Goal: Task Accomplishment & Management: Use online tool/utility

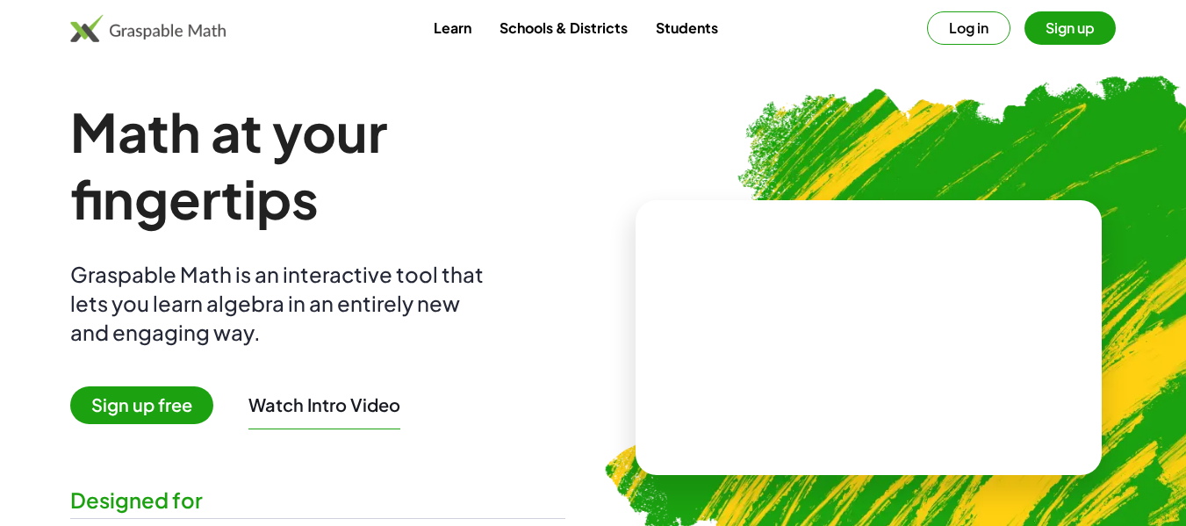
drag, startPoint x: 1194, startPoint y: 209, endPoint x: 1162, endPoint y: 32, distance: 179.4
click at [336, 326] on div "Graspable Math is an interactive tool that lets you learn algebra in an entirel…" at bounding box center [280, 303] width 421 height 87
click at [150, 401] on span "Sign up free" at bounding box center [141, 405] width 143 height 38
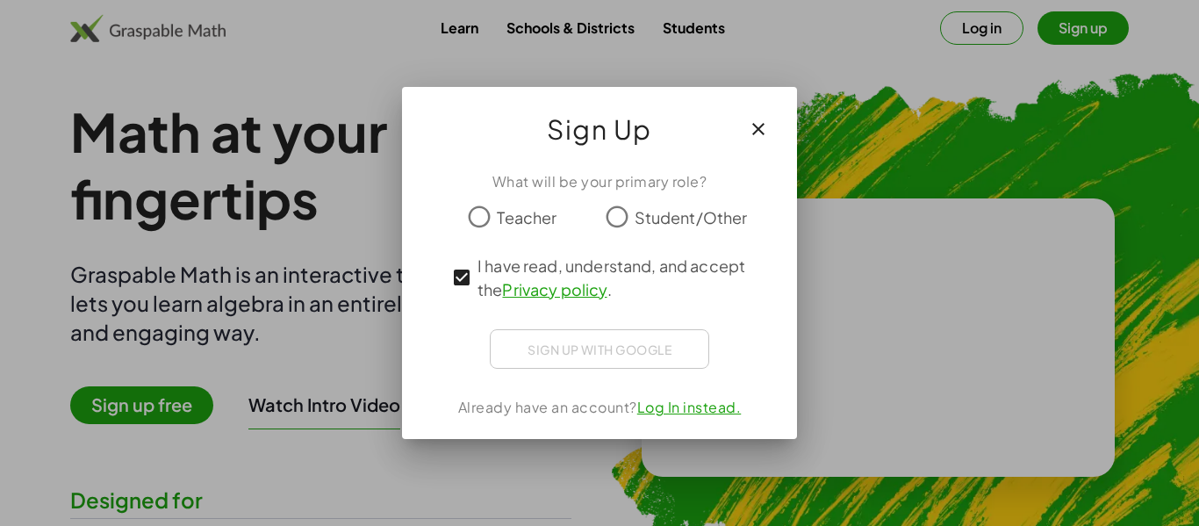
click at [613, 354] on div "Sign up with Google Iniciar sesión con Google Iniciar sesión con Google. Se abr…" at bounding box center [599, 348] width 219 height 39
click at [756, 129] on icon "button" at bounding box center [758, 131] width 21 height 21
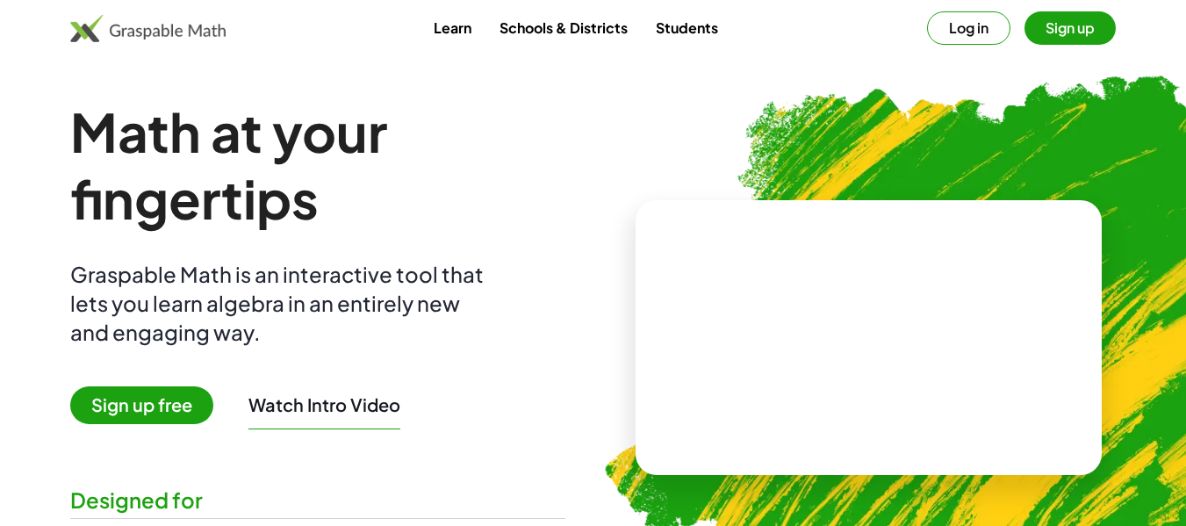
click at [382, 405] on button "Watch Intro Video" at bounding box center [324, 404] width 152 height 23
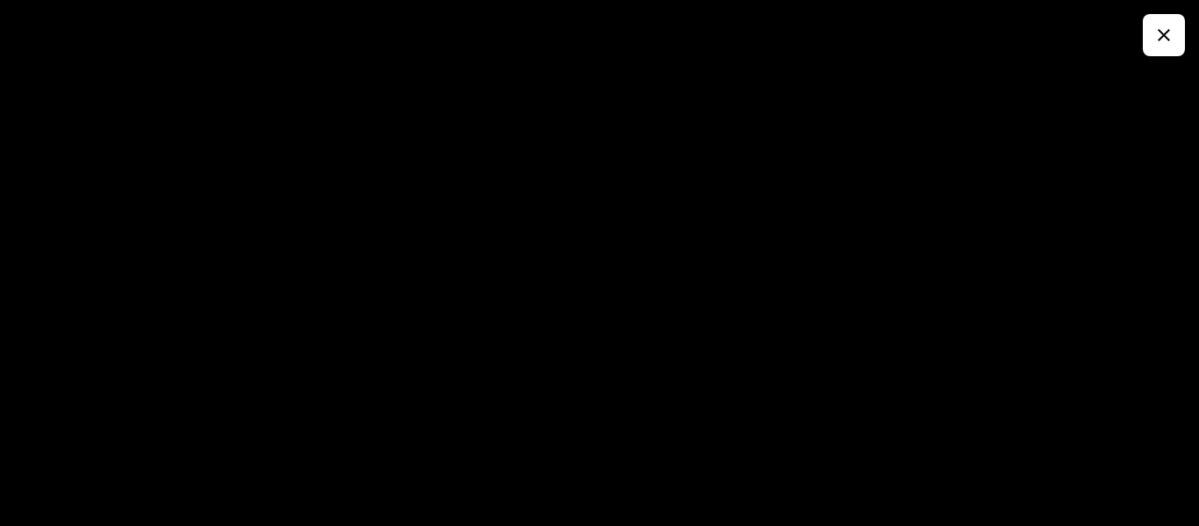
click at [1178, 23] on button "button" at bounding box center [1164, 35] width 42 height 42
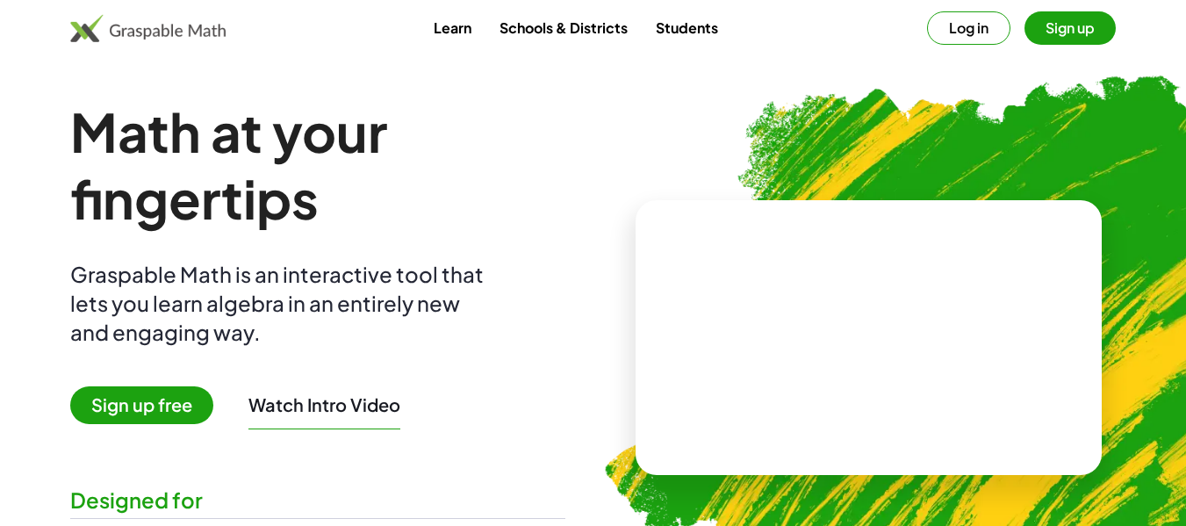
click at [147, 504] on div "Designed for" at bounding box center [317, 499] width 495 height 29
click at [1081, 32] on button "Sign up" at bounding box center [1069, 27] width 91 height 33
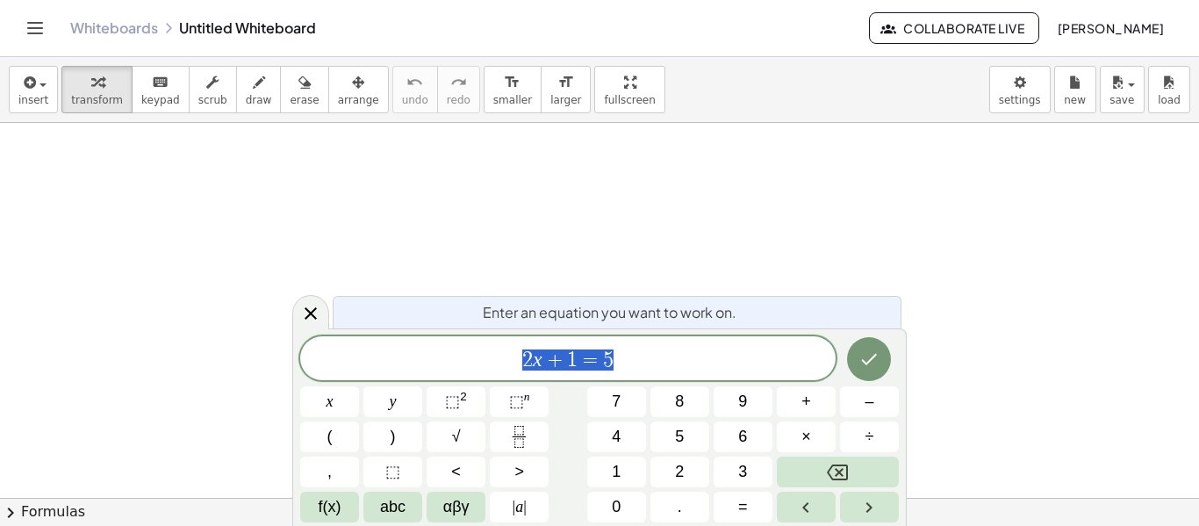
scroll to position [489, 0]
click at [705, 356] on span "2 x + 1 = 5 ​" at bounding box center [567, 360] width 535 height 25
click at [37, 16] on button "Toggle navigation" at bounding box center [35, 28] width 28 height 28
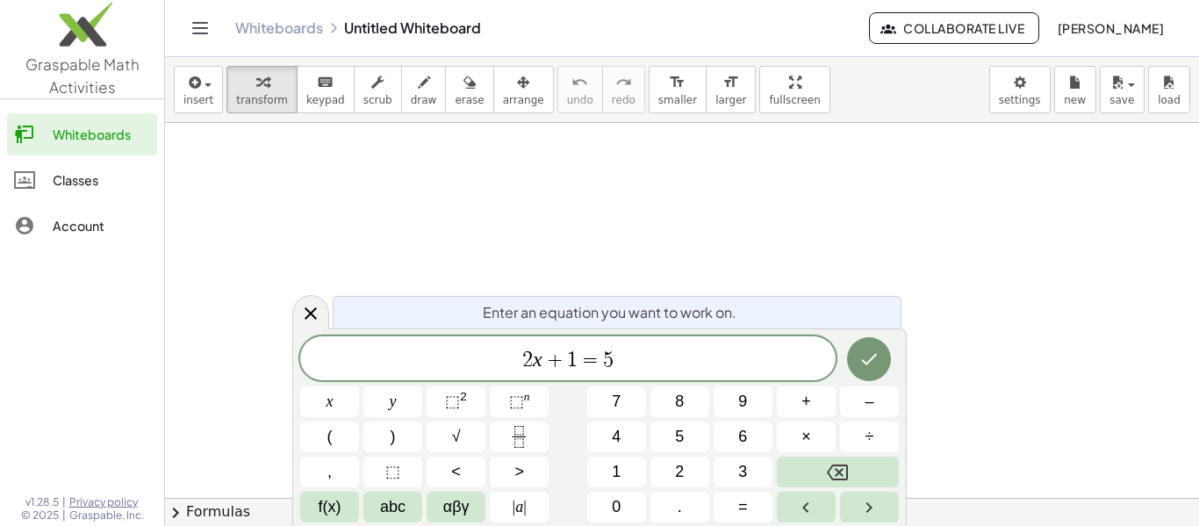
click at [261, 155] on div at bounding box center [682, 66] width 1034 height 864
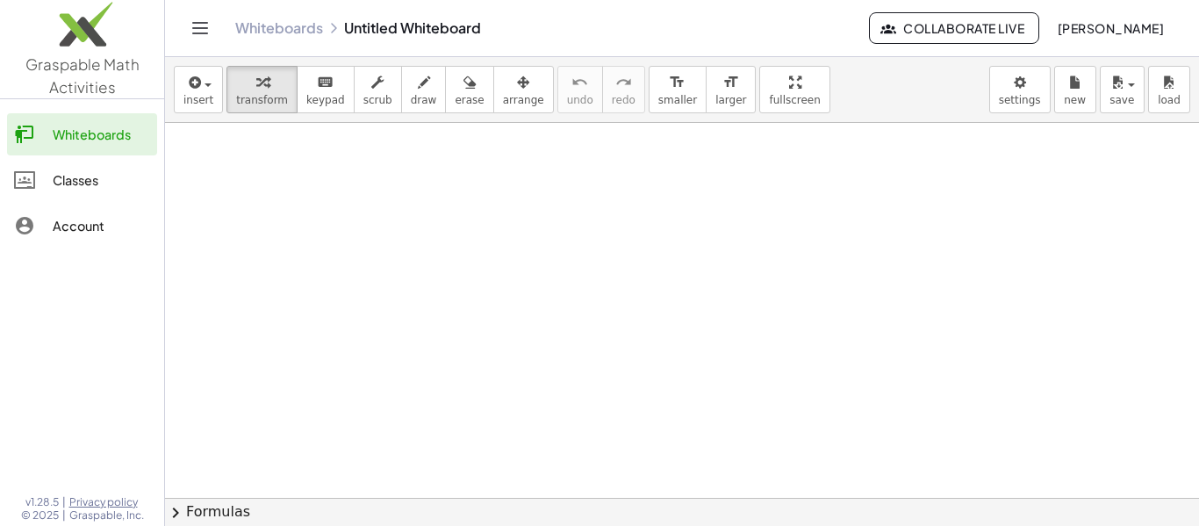
click at [200, 41] on button "Toggle navigation" at bounding box center [200, 28] width 28 height 28
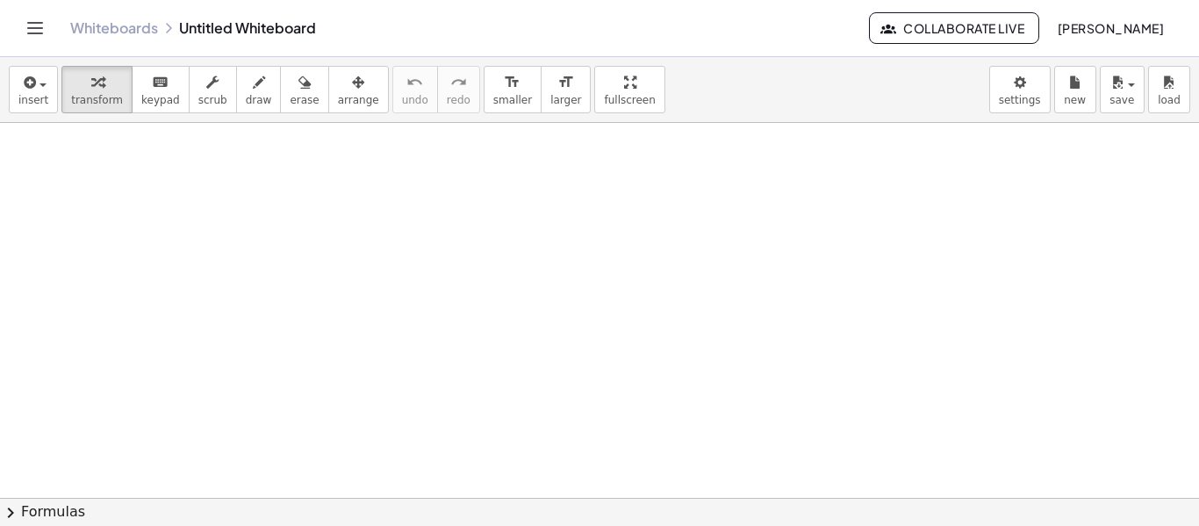
drag, startPoint x: 948, startPoint y: 95, endPoint x: 688, endPoint y: 68, distance: 261.1
click at [688, 68] on div "insert select one: Math Expression Function Text Youtube Video Graphing Geometr…" at bounding box center [599, 90] width 1199 height 66
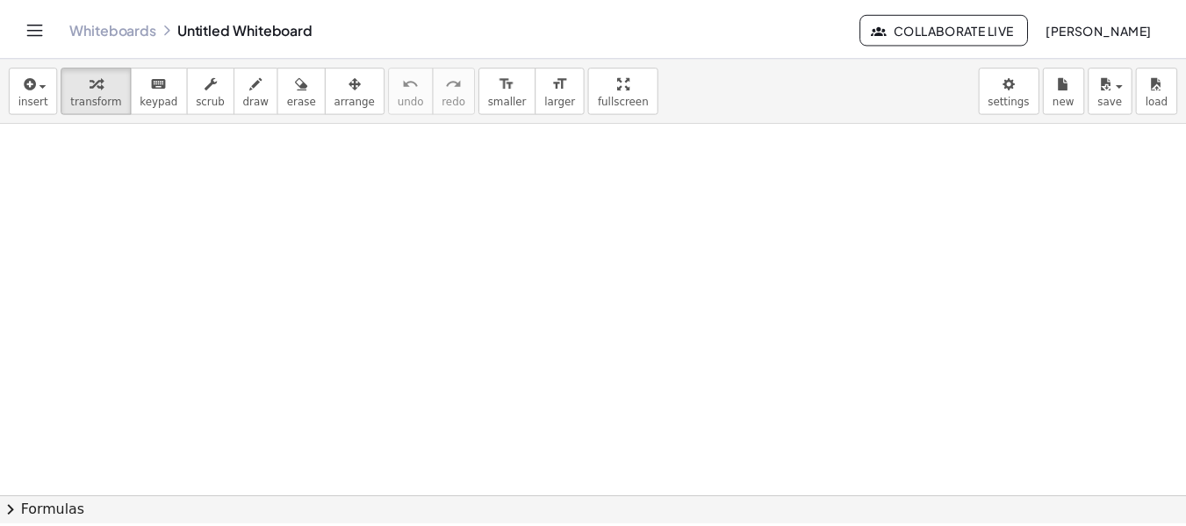
scroll to position [21, 0]
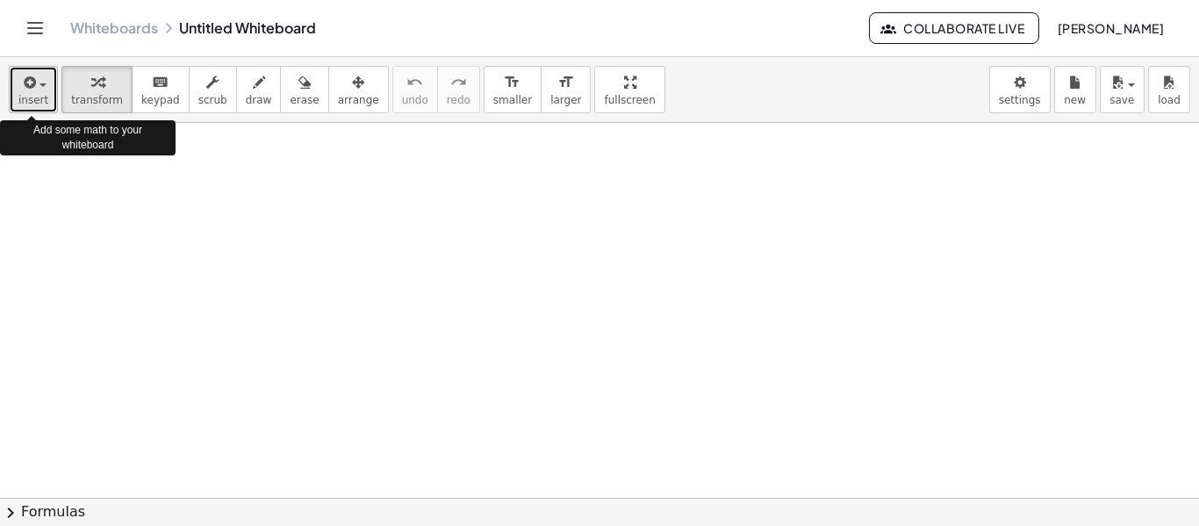
click at [34, 96] on span "insert" at bounding box center [33, 100] width 30 height 12
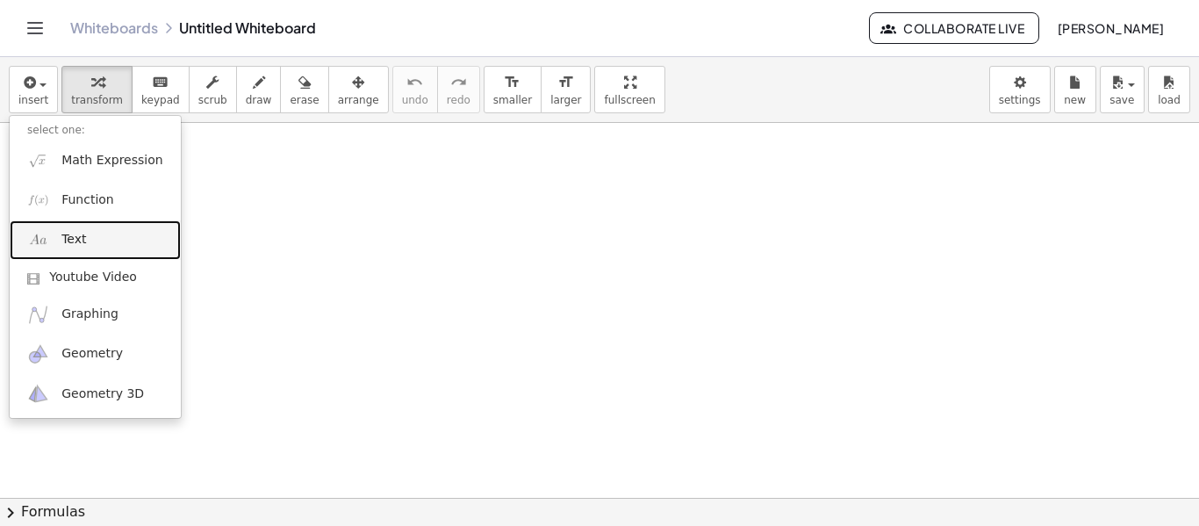
click at [90, 233] on link "Text" at bounding box center [95, 239] width 171 height 39
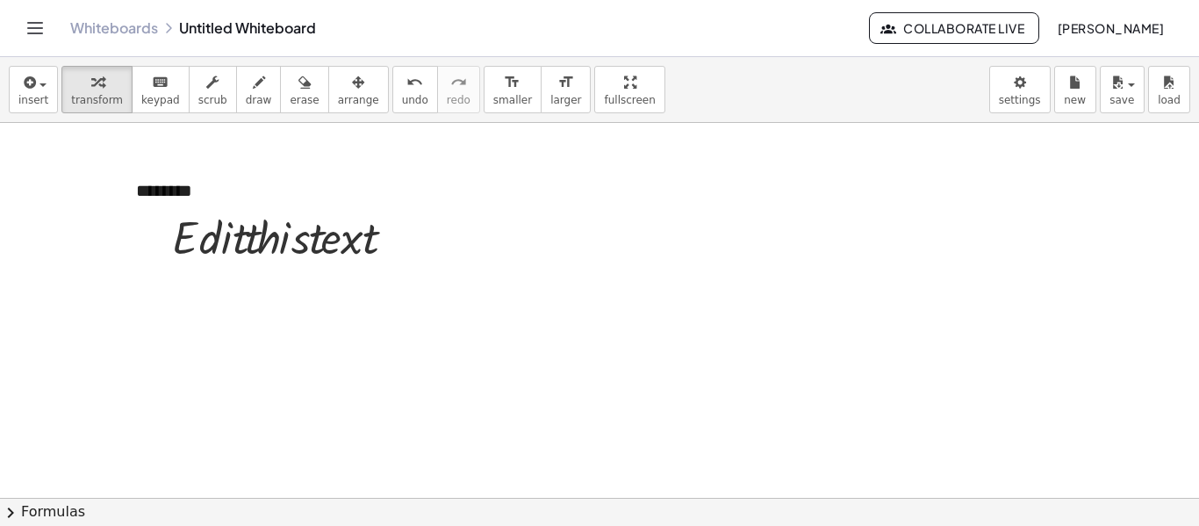
click at [471, 235] on div at bounding box center [599, 476] width 1199 height 749
drag, startPoint x: 154, startPoint y: 192, endPoint x: 213, endPoint y: 202, distance: 59.6
click at [213, 202] on div "- + ******** · E · d · i · t · t · h · i · s · t · e · x · t" at bounding box center [599, 476] width 1199 height 749
click at [255, 197] on div "********" at bounding box center [249, 203] width 263 height 85
click at [390, 250] on div at bounding box center [288, 236] width 251 height 60
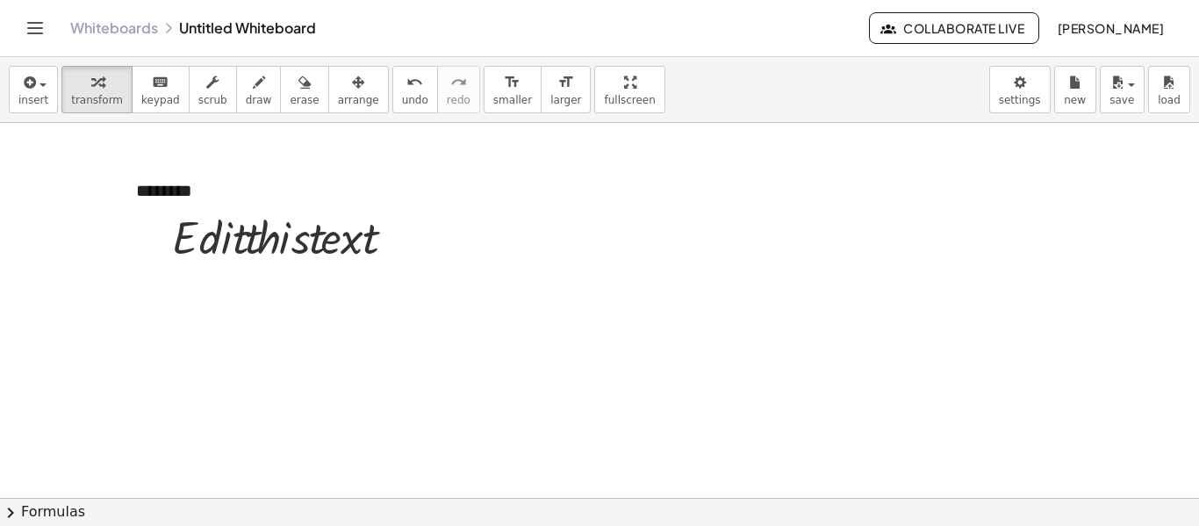
drag, startPoint x: 420, startPoint y: 241, endPoint x: 386, endPoint y: 226, distance: 37.7
click at [418, 241] on div "- + ******** · E · d · i · t · t · h · i · s · t · e · x · t" at bounding box center [599, 476] width 1199 height 749
drag, startPoint x: 352, startPoint y: 208, endPoint x: 386, endPoint y: 212, distance: 34.4
click at [448, 214] on div "- + ******** · x · E · d · i · t · t · h · i · s · t · e · x · t" at bounding box center [599, 476] width 1199 height 749
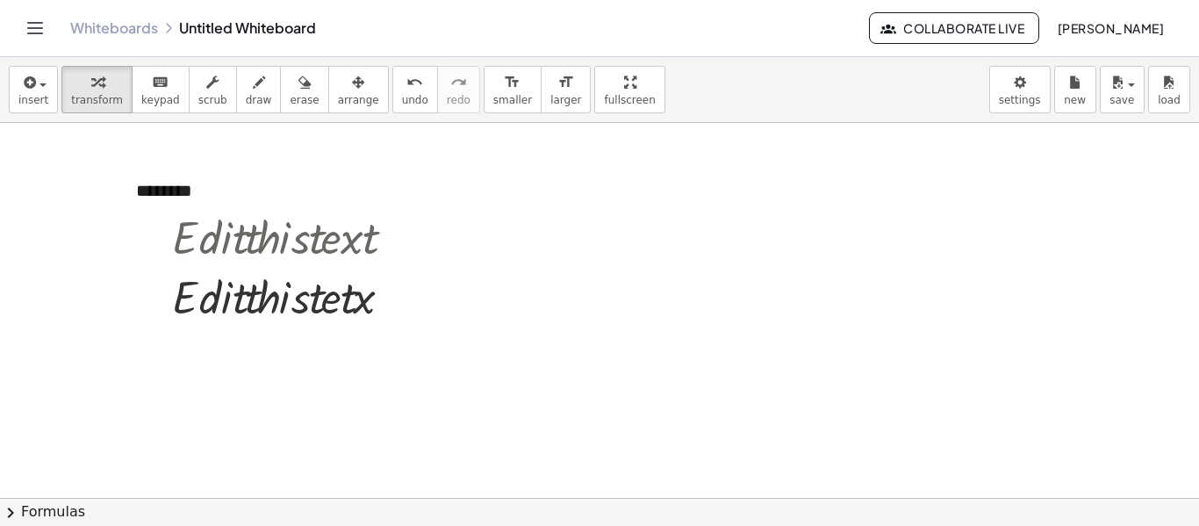
click at [529, 275] on div at bounding box center [599, 476] width 1199 height 749
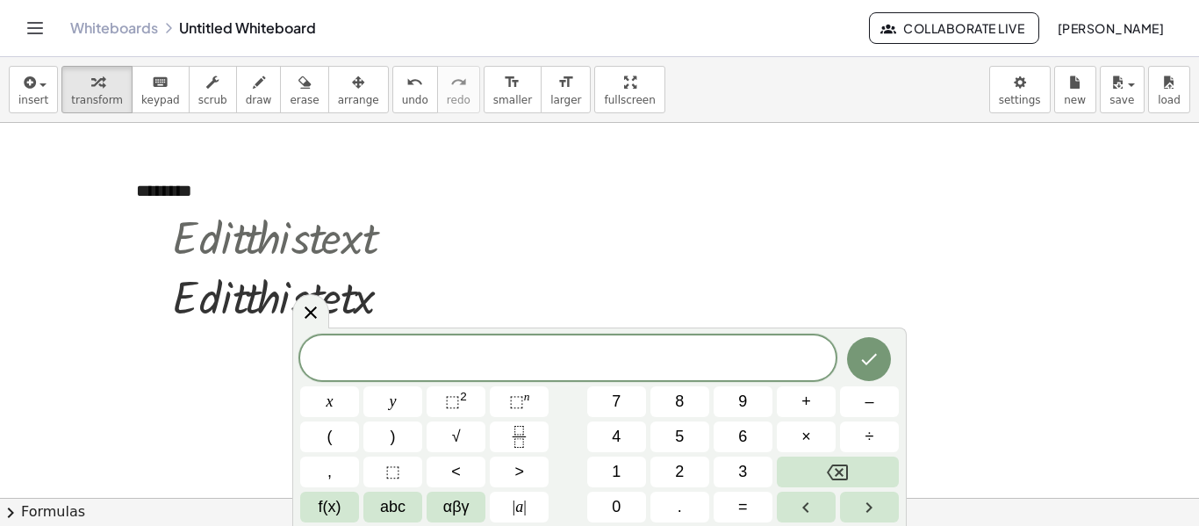
drag, startPoint x: 529, startPoint y: 275, endPoint x: 456, endPoint y: 282, distance: 73.2
click at [463, 258] on div at bounding box center [599, 476] width 1199 height 749
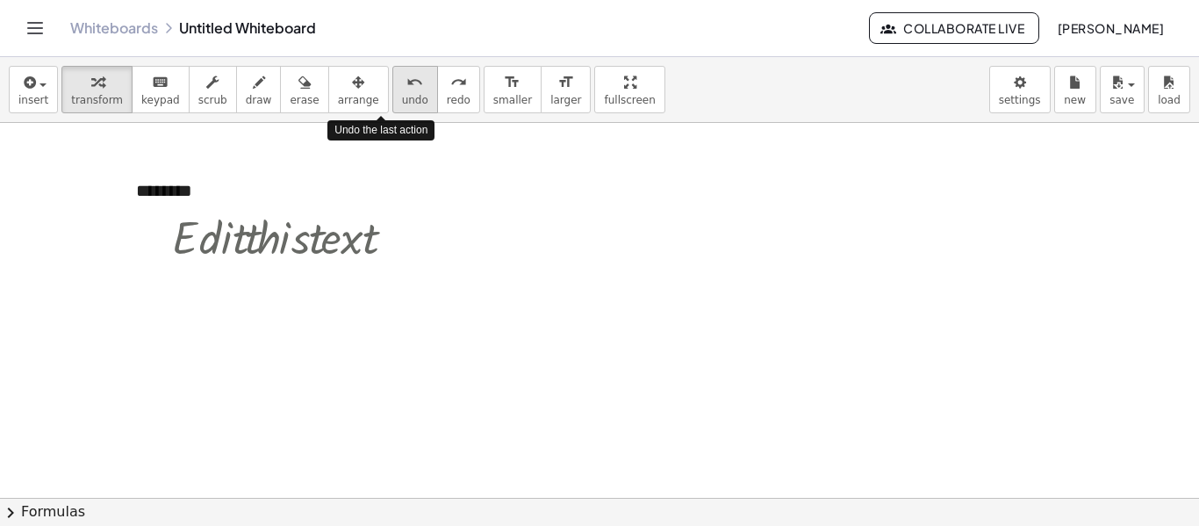
click at [402, 94] on span "undo" at bounding box center [415, 100] width 26 height 12
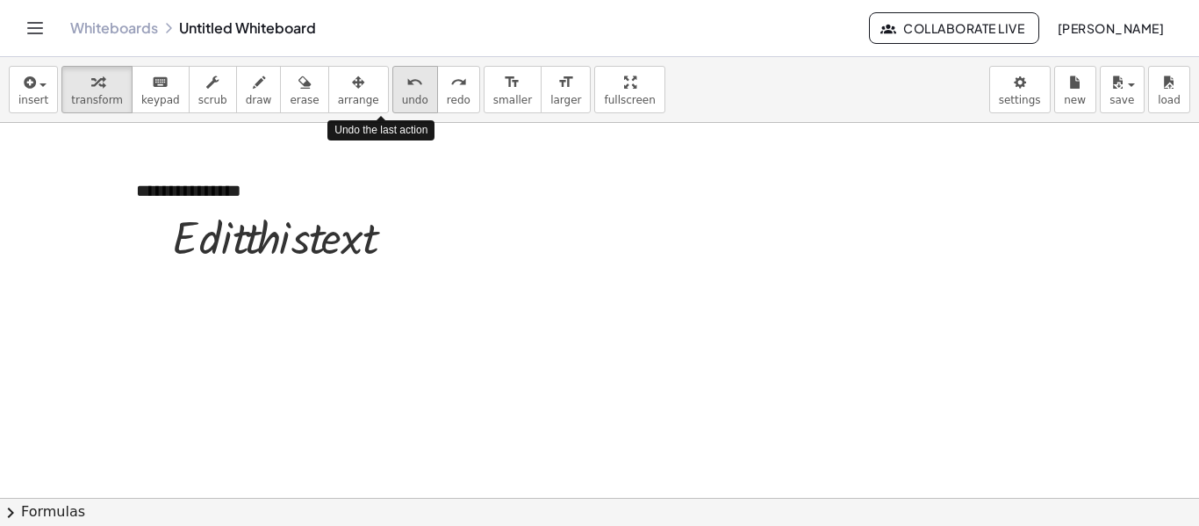
click at [402, 94] on span "undo" at bounding box center [415, 100] width 26 height 12
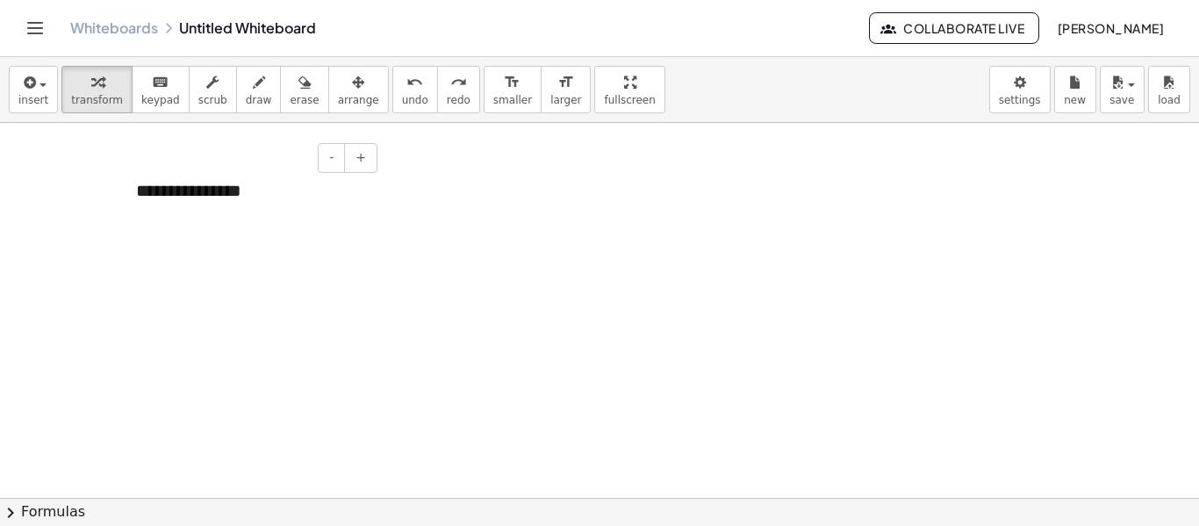
click at [239, 197] on div "**********" at bounding box center [249, 191] width 263 height 61
click at [353, 162] on button "+" at bounding box center [360, 158] width 33 height 30
click at [320, 197] on div "********" at bounding box center [249, 211] width 263 height 100
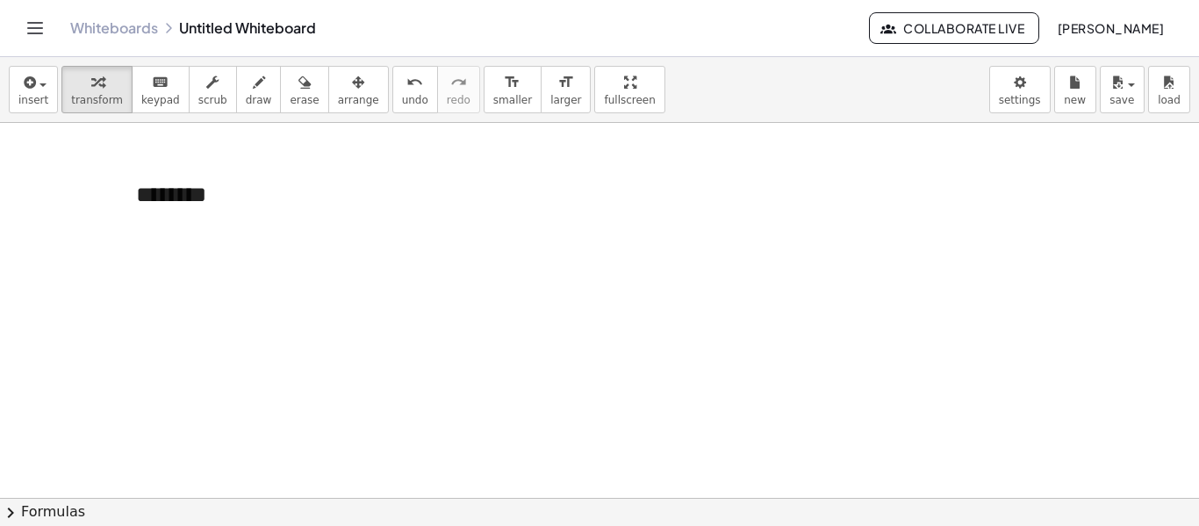
click at [426, 200] on div at bounding box center [599, 476] width 1199 height 749
click at [520, 320] on div at bounding box center [599, 476] width 1199 height 749
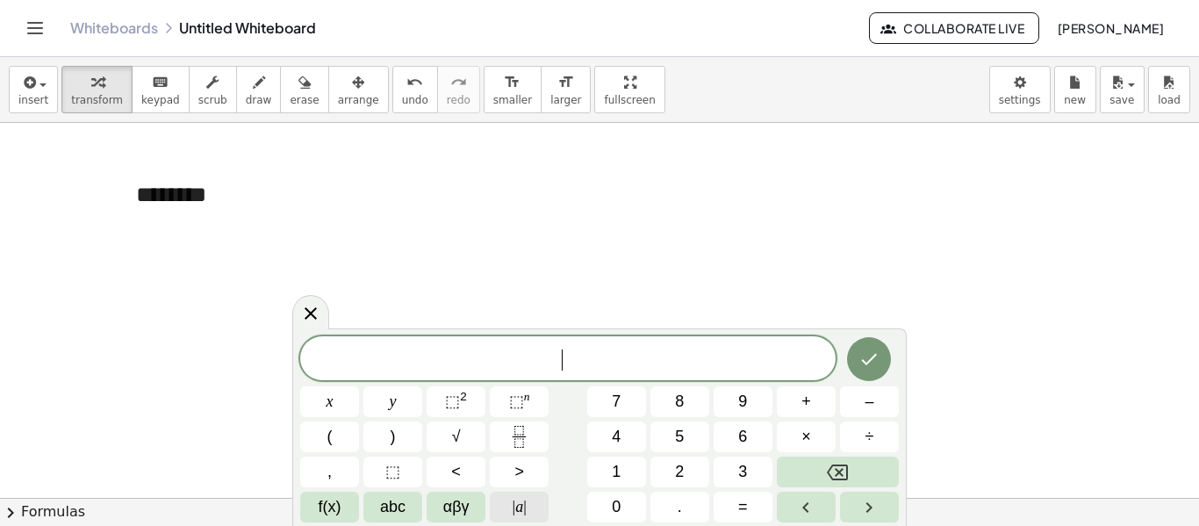
click at [531, 510] on button "| a |" at bounding box center [519, 506] width 59 height 31
click at [814, 472] on button "Backspace" at bounding box center [838, 471] width 122 height 31
click at [411, 498] on button "abc" at bounding box center [392, 506] width 59 height 31
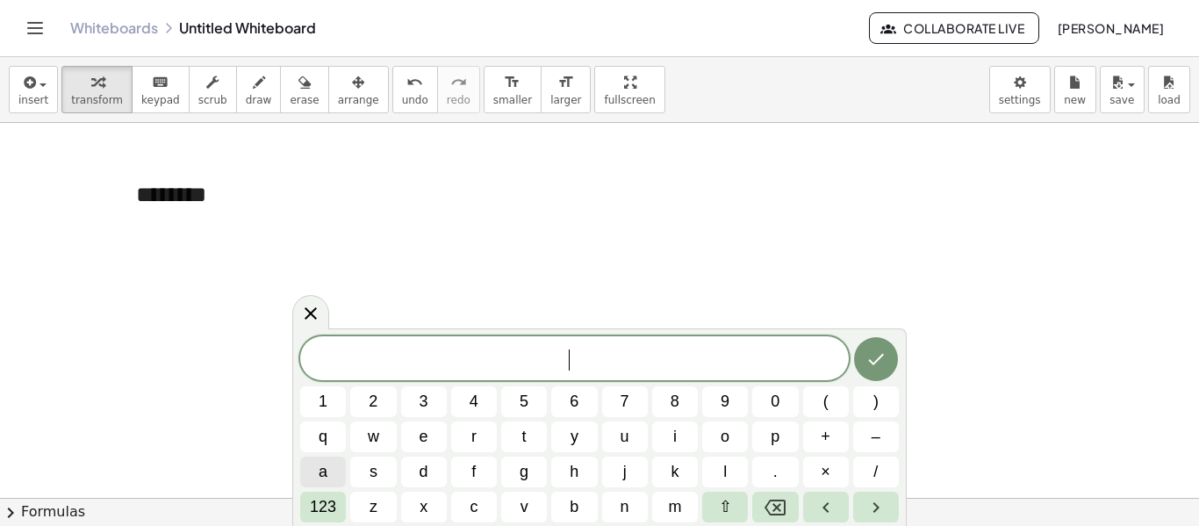
click at [322, 460] on span "a" at bounding box center [323, 472] width 9 height 24
click at [334, 510] on span "123" at bounding box center [323, 507] width 26 height 24
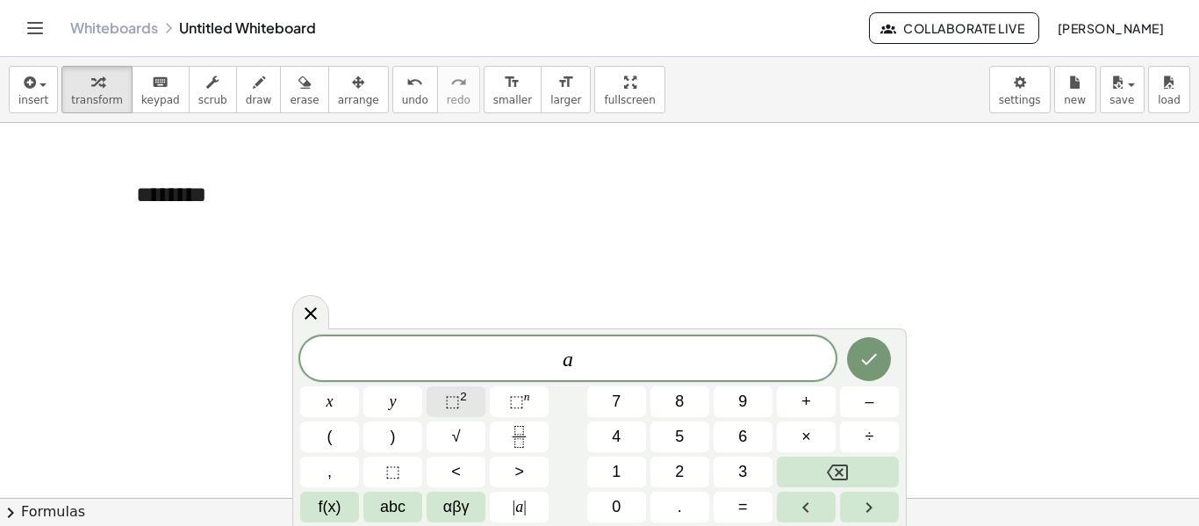
click at [468, 401] on button "⬚ 2" at bounding box center [456, 401] width 59 height 31
click at [387, 513] on span "abc" at bounding box center [392, 507] width 25 height 24
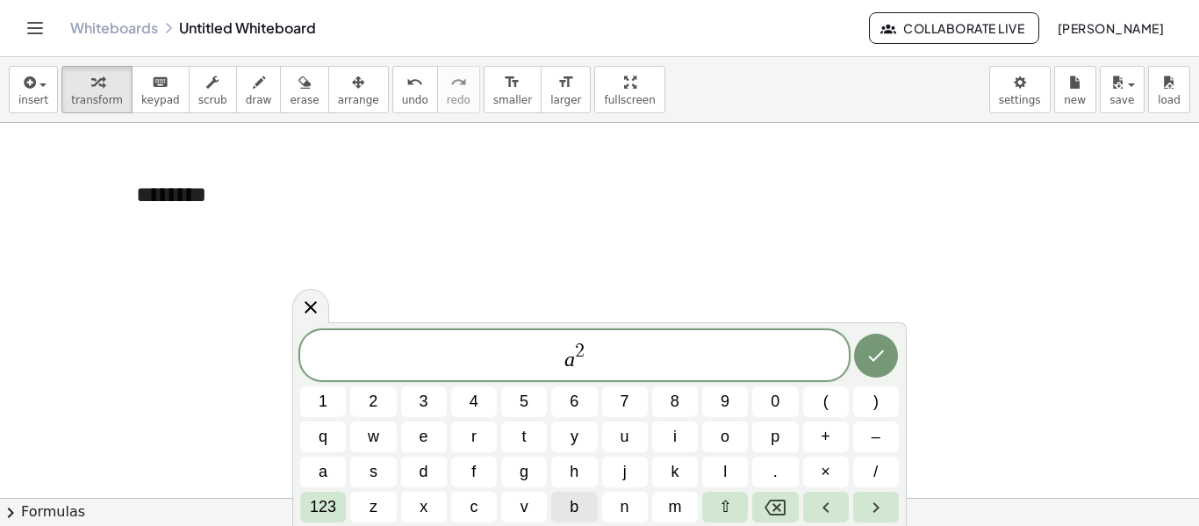
click at [574, 506] on span "b" at bounding box center [574, 507] width 9 height 24
click at [333, 506] on span "123" at bounding box center [323, 507] width 26 height 24
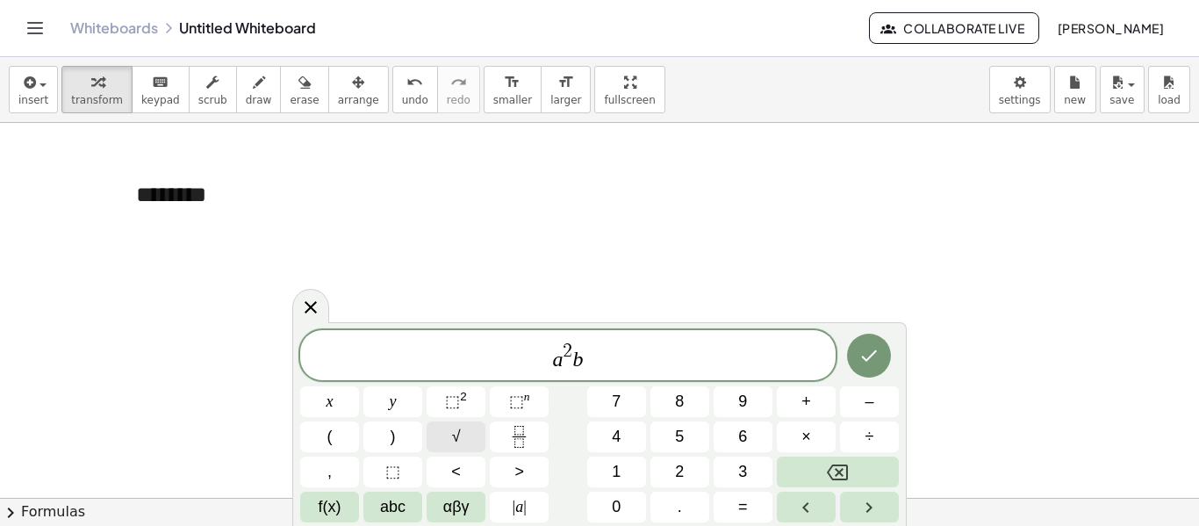
click at [462, 439] on button "√" at bounding box center [456, 436] width 59 height 31
click at [502, 434] on button "Fraction" at bounding box center [519, 436] width 59 height 31
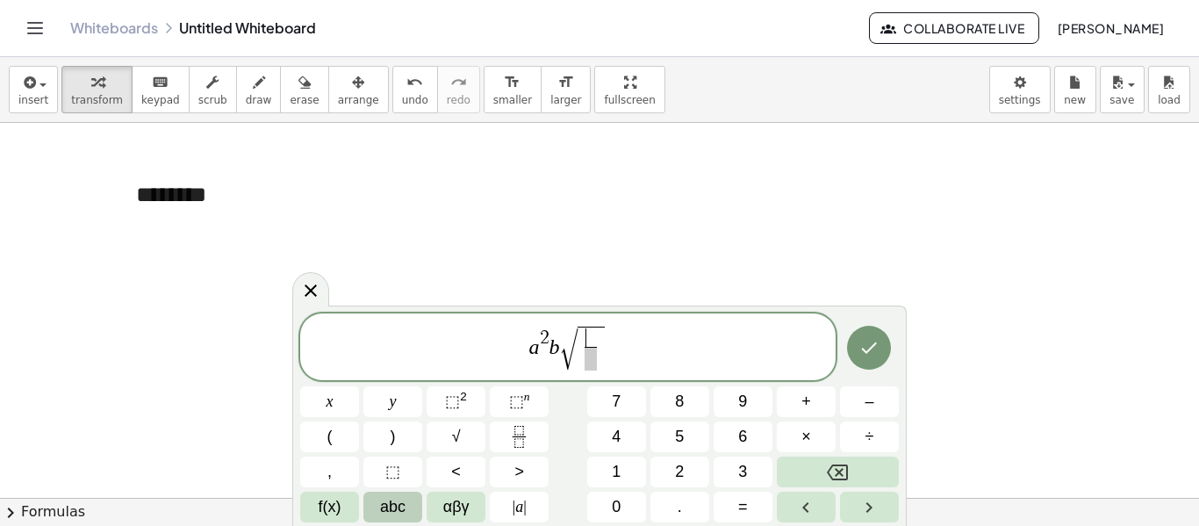
click at [388, 507] on span "abc" at bounding box center [392, 507] width 25 height 24
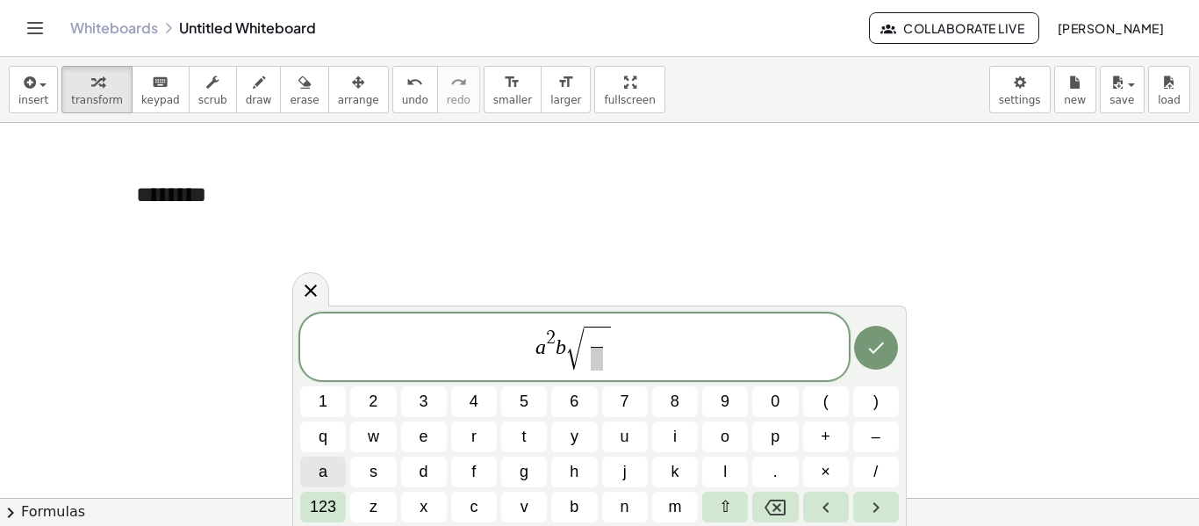
click at [324, 471] on span "a" at bounding box center [323, 472] width 9 height 24
click at [329, 510] on span "123" at bounding box center [323, 507] width 26 height 24
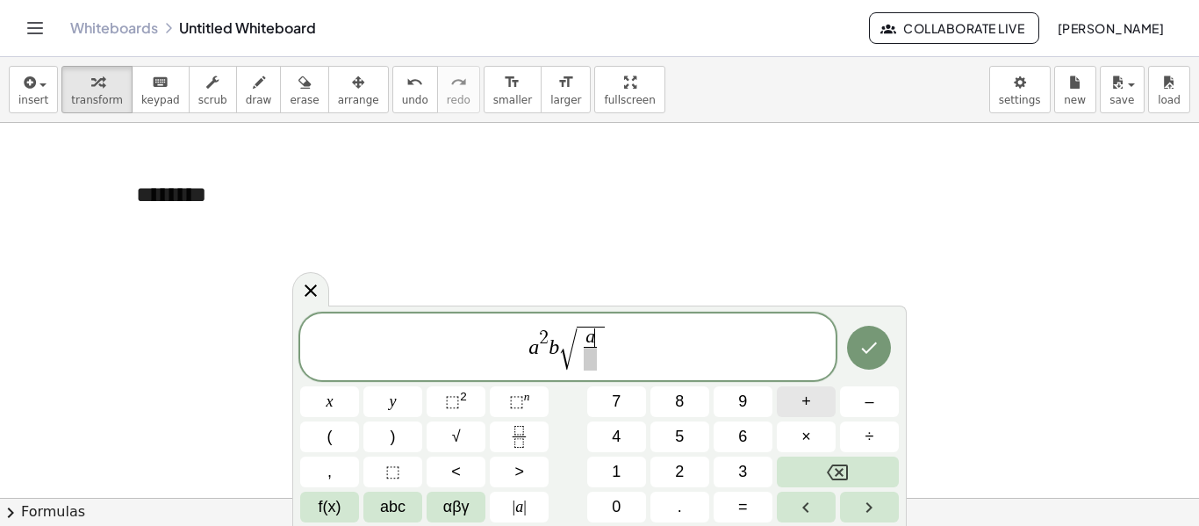
click at [812, 396] on button "+" at bounding box center [806, 401] width 59 height 31
click at [410, 507] on button "abc" at bounding box center [392, 506] width 59 height 31
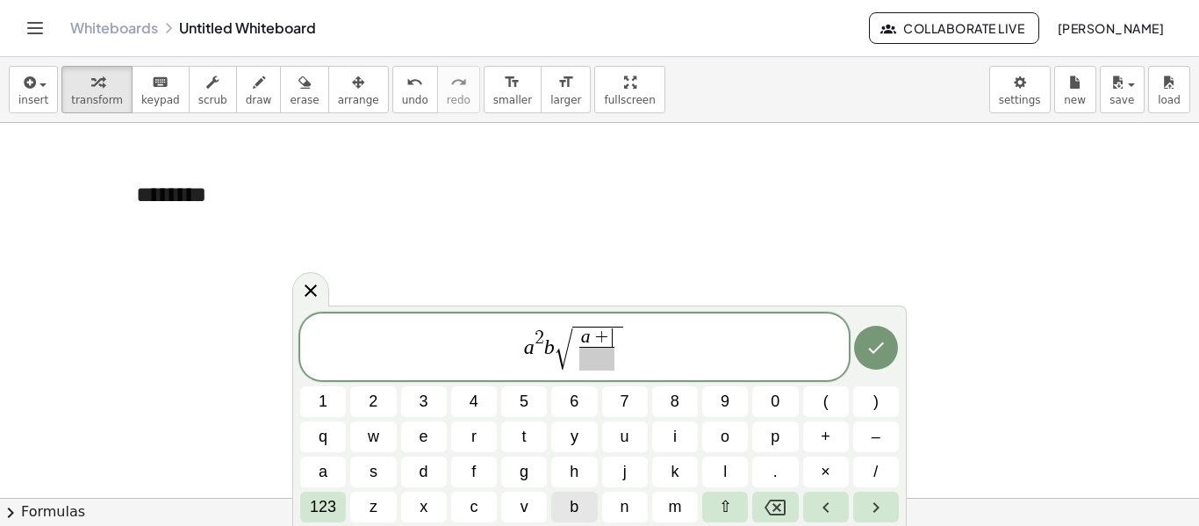
click at [567, 498] on button "b" at bounding box center [574, 506] width 46 height 31
click at [395, 367] on span "a 2 b √ a + b ​ ​" at bounding box center [574, 348] width 549 height 49
click at [603, 359] on span at bounding box center [597, 359] width 46 height 24
click at [576, 402] on span "6" at bounding box center [574, 402] width 9 height 24
click at [346, 386] on div at bounding box center [323, 401] width 46 height 31
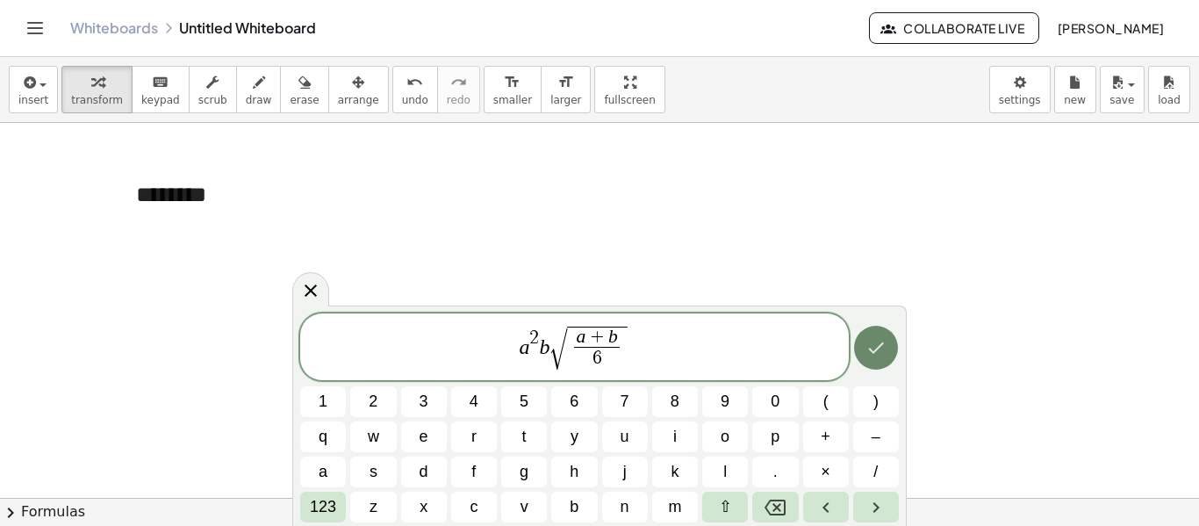
click at [871, 348] on icon "Done" at bounding box center [875, 347] width 21 height 21
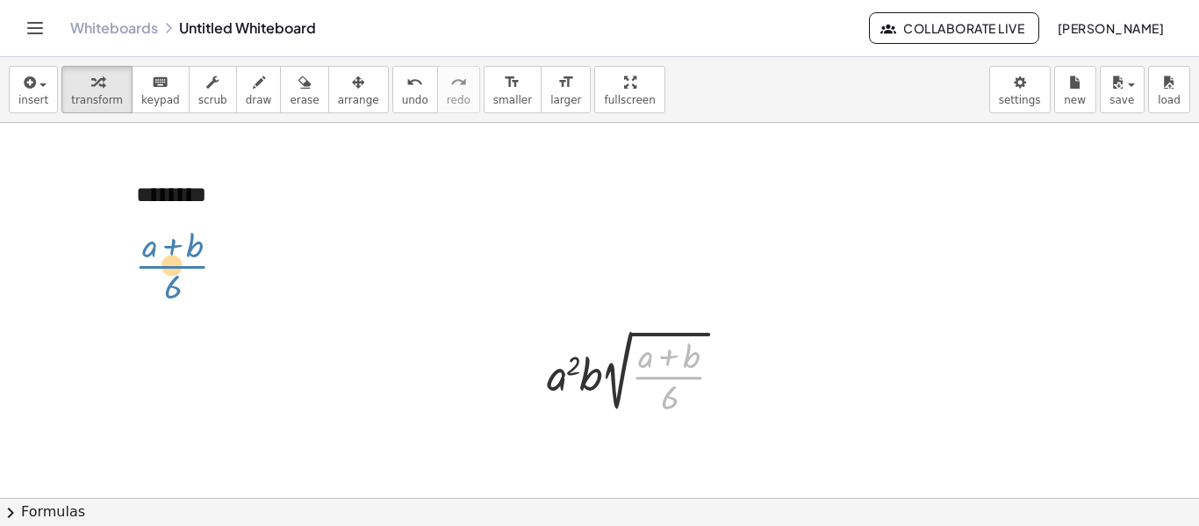
drag, startPoint x: 633, startPoint y: 371, endPoint x: 137, endPoint y: 260, distance: 508.2
click at [137, 260] on div "- + ******** ( · ( + a + b ) · 6 ) · a 2 · b · 2 √ ( · ( + a + b ) · 6 )" at bounding box center [599, 476] width 1199 height 749
drag, startPoint x: 592, startPoint y: 339, endPoint x: 784, endPoint y: 382, distance: 196.9
click at [774, 382] on div "- + ******** 2 · a 2 · b · 2 √ ( · ( + a + b ) · 6 )" at bounding box center [599, 476] width 1199 height 749
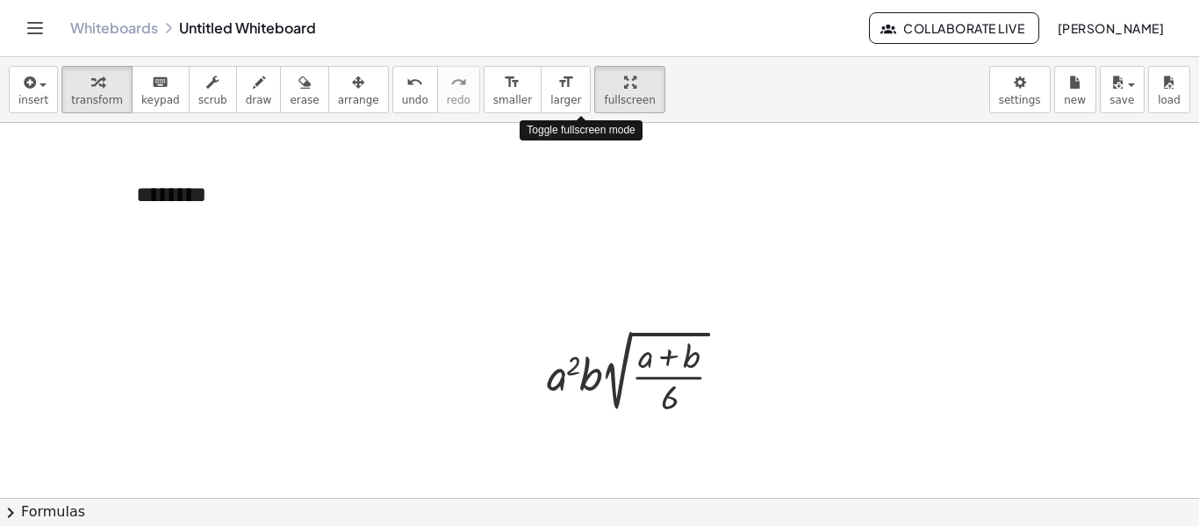
drag, startPoint x: 570, startPoint y: 98, endPoint x: 575, endPoint y: 204, distance: 105.4
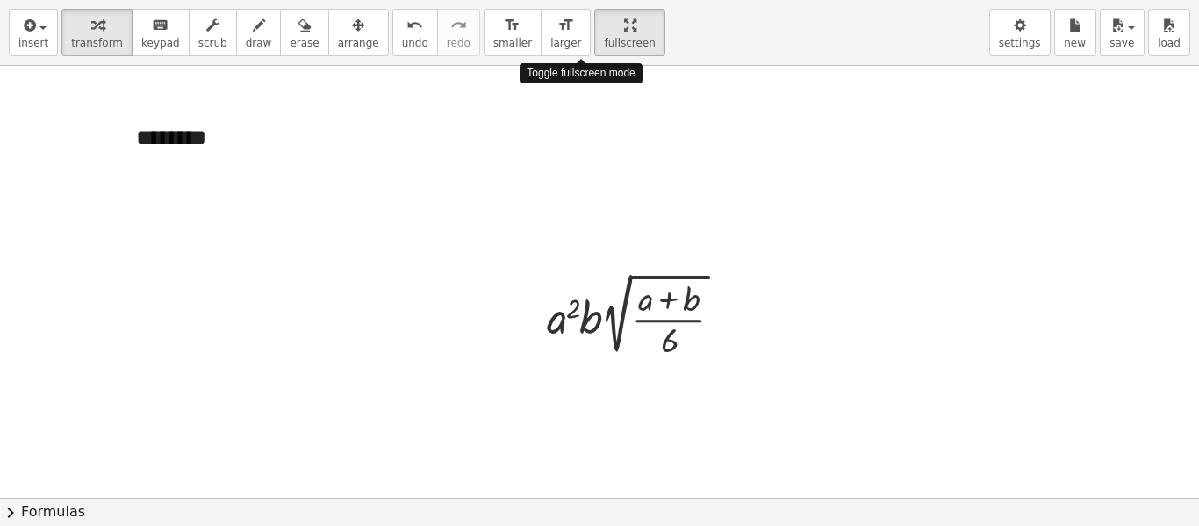
click at [570, 204] on div "insert select one: Math Expression Function Text Youtube Video Graphing Geometr…" at bounding box center [599, 263] width 1199 height 526
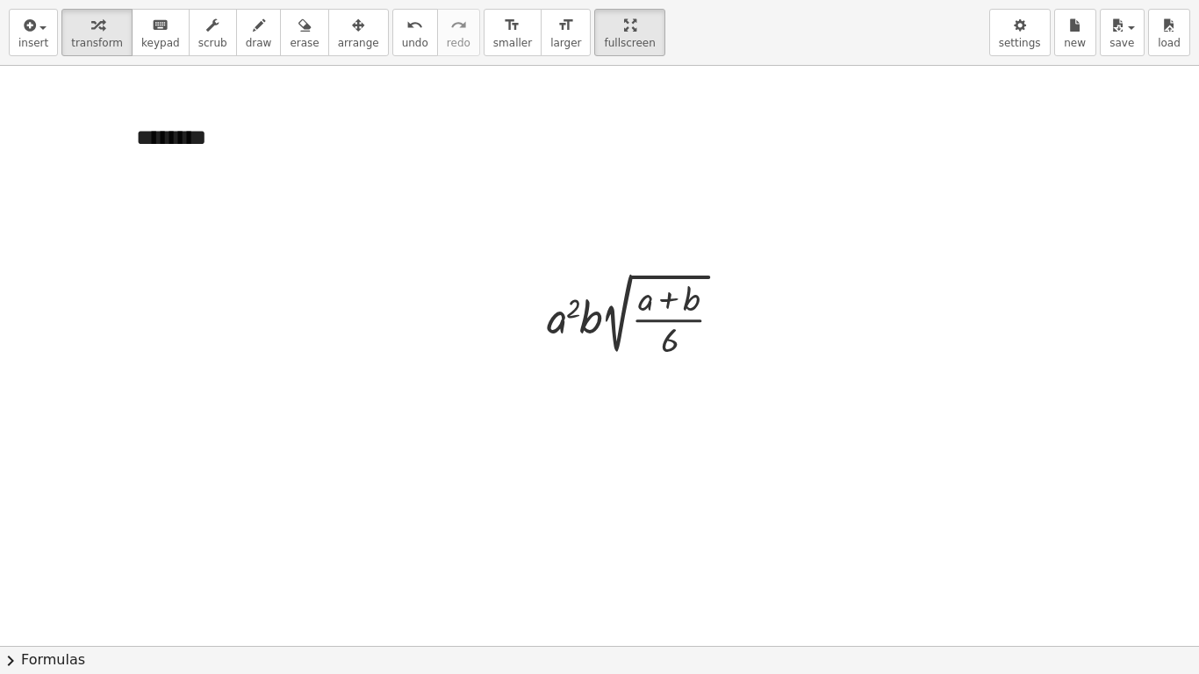
drag, startPoint x: 541, startPoint y: 191, endPoint x: 676, endPoint y: 269, distance: 155.7
click at [620, 238] on div at bounding box center [599, 625] width 1199 height 1160
click at [624, 369] on icon at bounding box center [626, 378] width 18 height 18
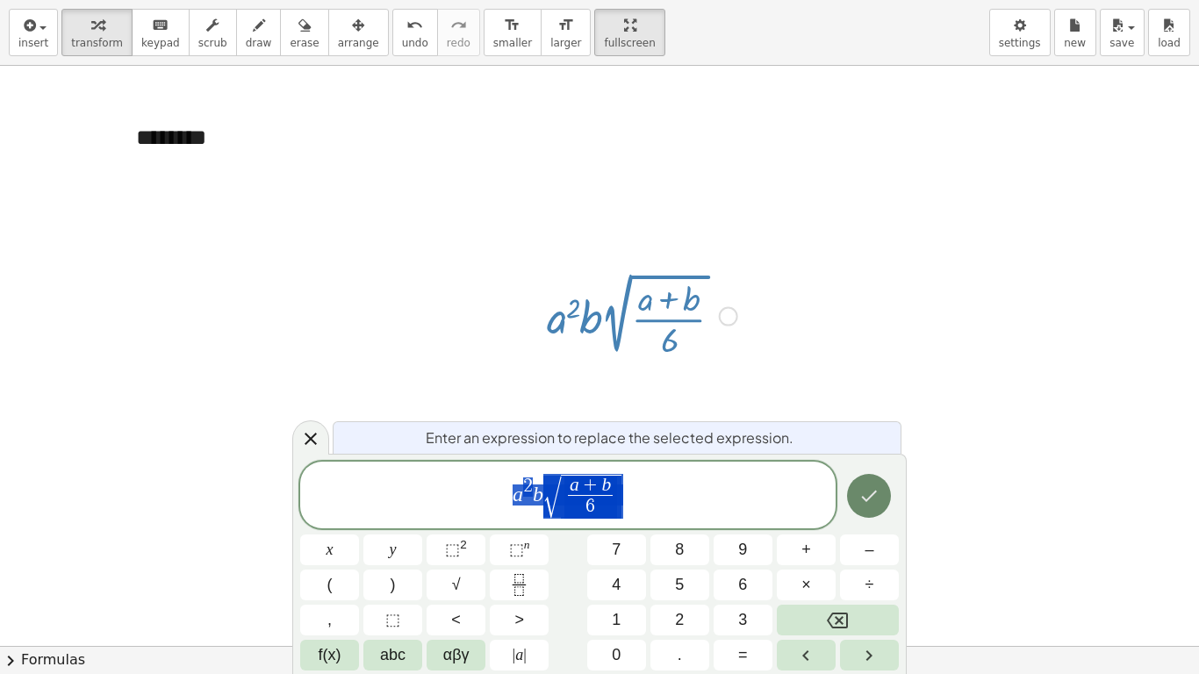
click at [877, 485] on icon "Done" at bounding box center [868, 495] width 21 height 21
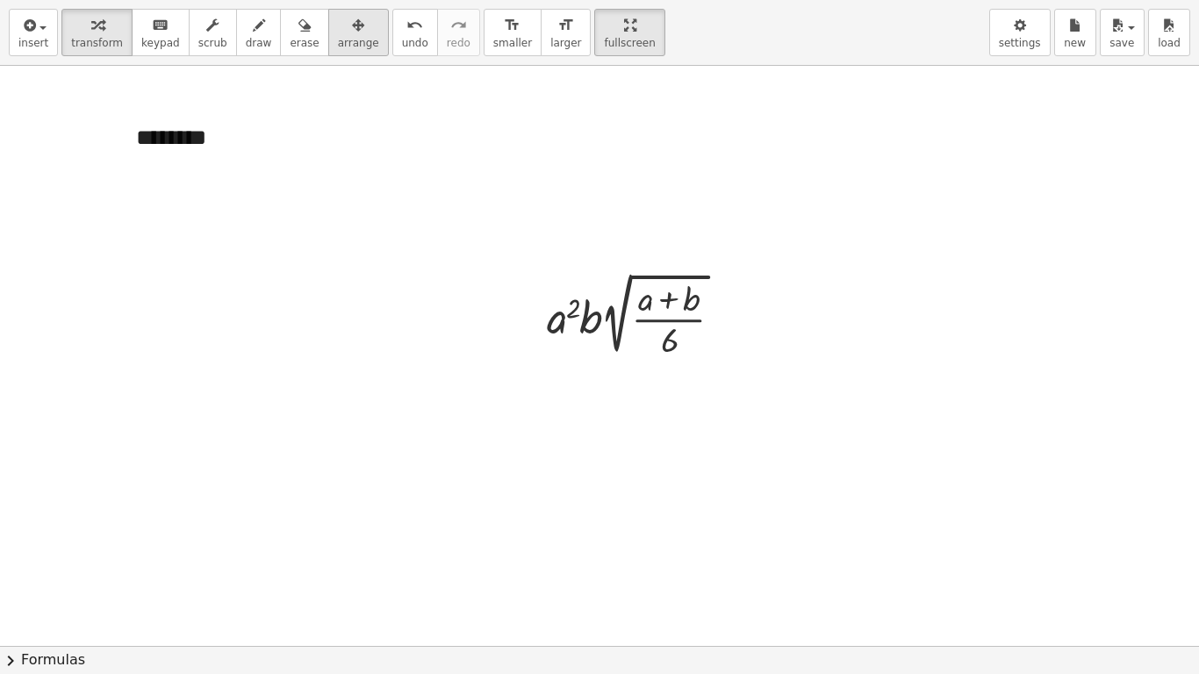
click at [338, 38] on span "arrange" at bounding box center [358, 43] width 41 height 12
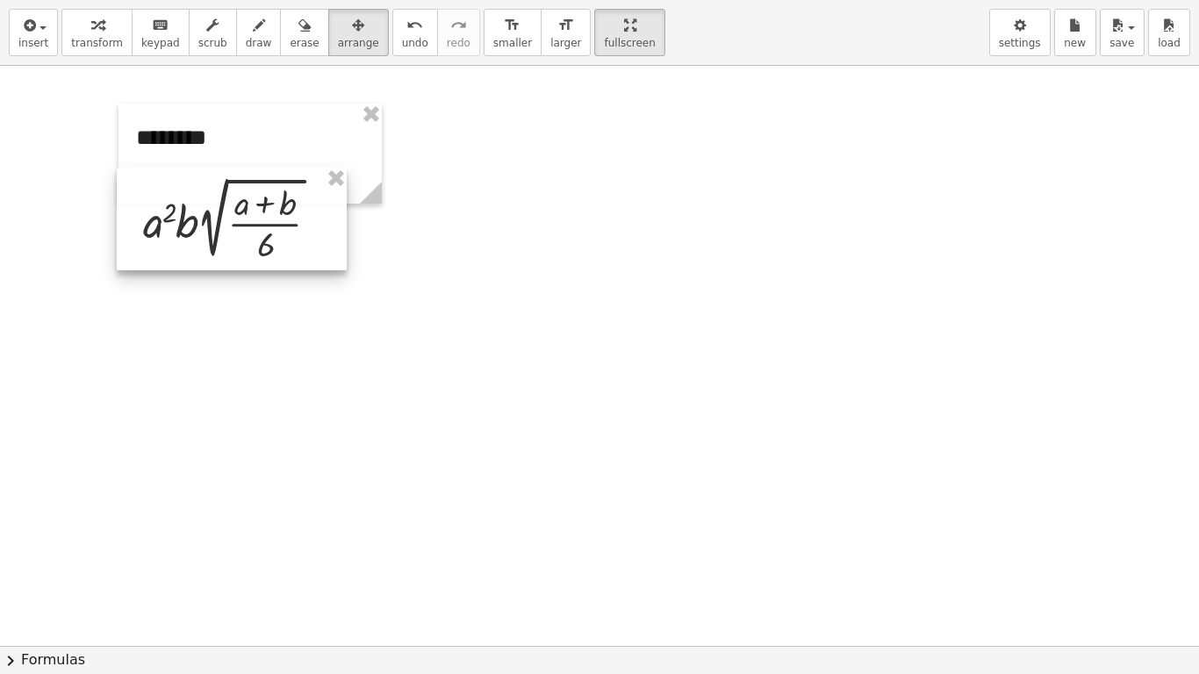
drag, startPoint x: 694, startPoint y: 304, endPoint x: 291, endPoint y: 208, distance: 414.0
click at [291, 208] on div at bounding box center [232, 219] width 230 height 103
click at [354, 326] on div at bounding box center [599, 625] width 1199 height 1160
click at [470, 248] on div at bounding box center [599, 625] width 1199 height 1160
click at [338, 47] on span "arrange" at bounding box center [358, 43] width 41 height 12
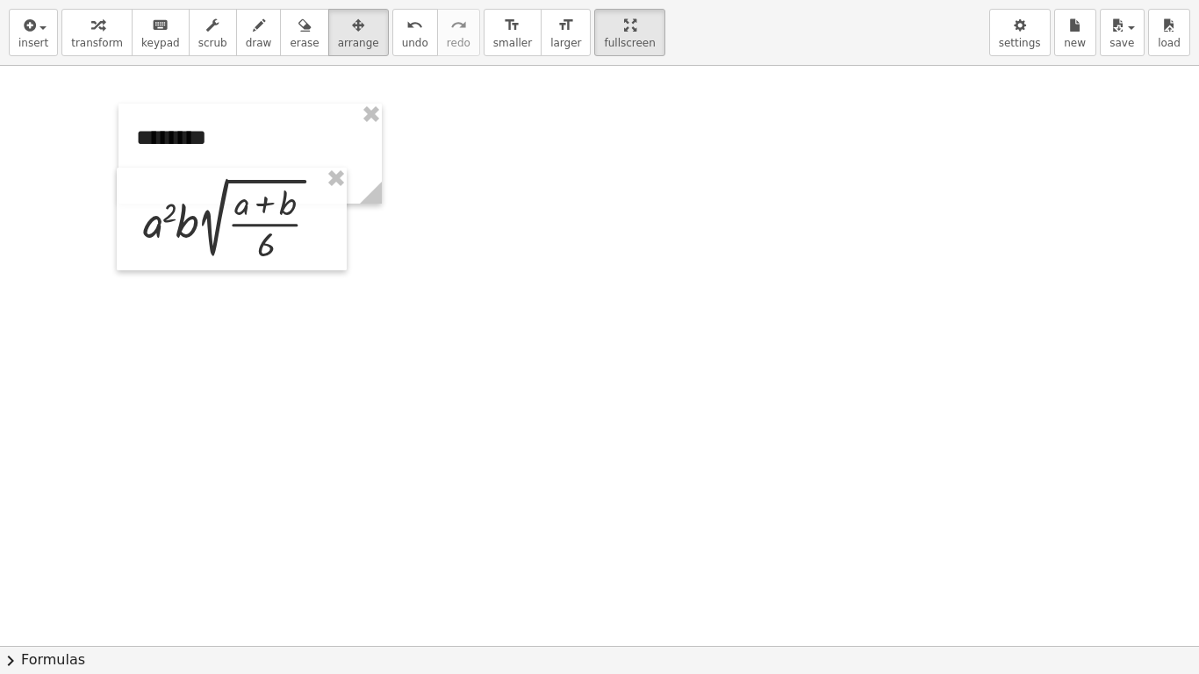
click at [563, 182] on div at bounding box center [599, 625] width 1199 height 1160
drag, startPoint x: 590, startPoint y: 18, endPoint x: 590, endPoint y: -89, distance: 106.2
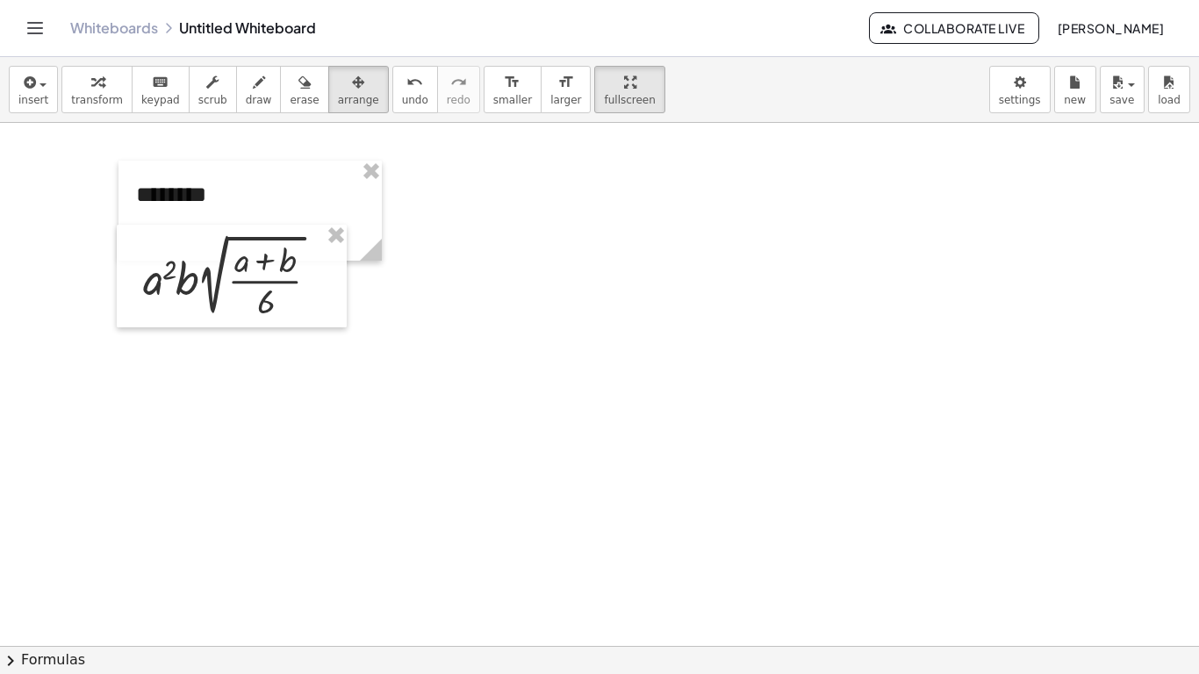
click at [590, 0] on html "Graspable Math Activities Whiteboards Classes Account v1.28.5 | Privacy policy …" at bounding box center [599, 337] width 1199 height 674
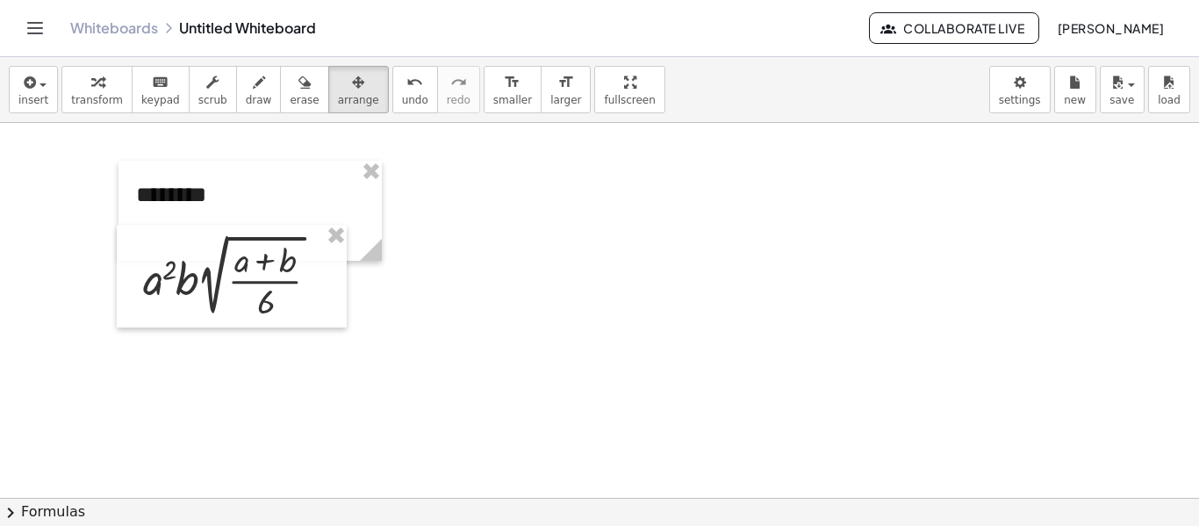
drag, startPoint x: 584, startPoint y: 97, endPoint x: 584, endPoint y: 203, distance: 106.2
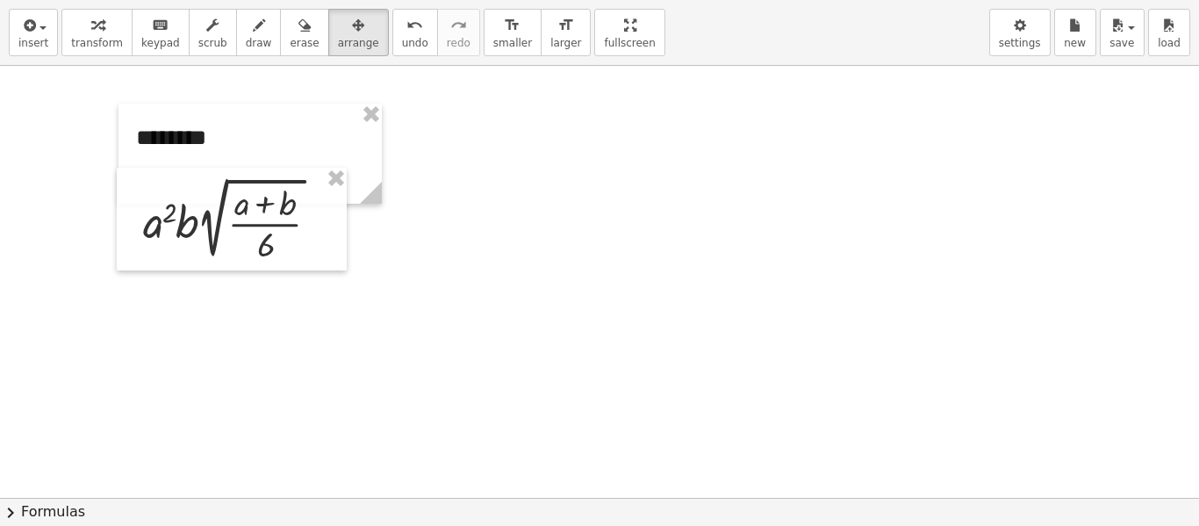
click at [584, 203] on div "insert select one: Math Expression Function Text Youtube Video Graphing Geometr…" at bounding box center [599, 263] width 1199 height 526
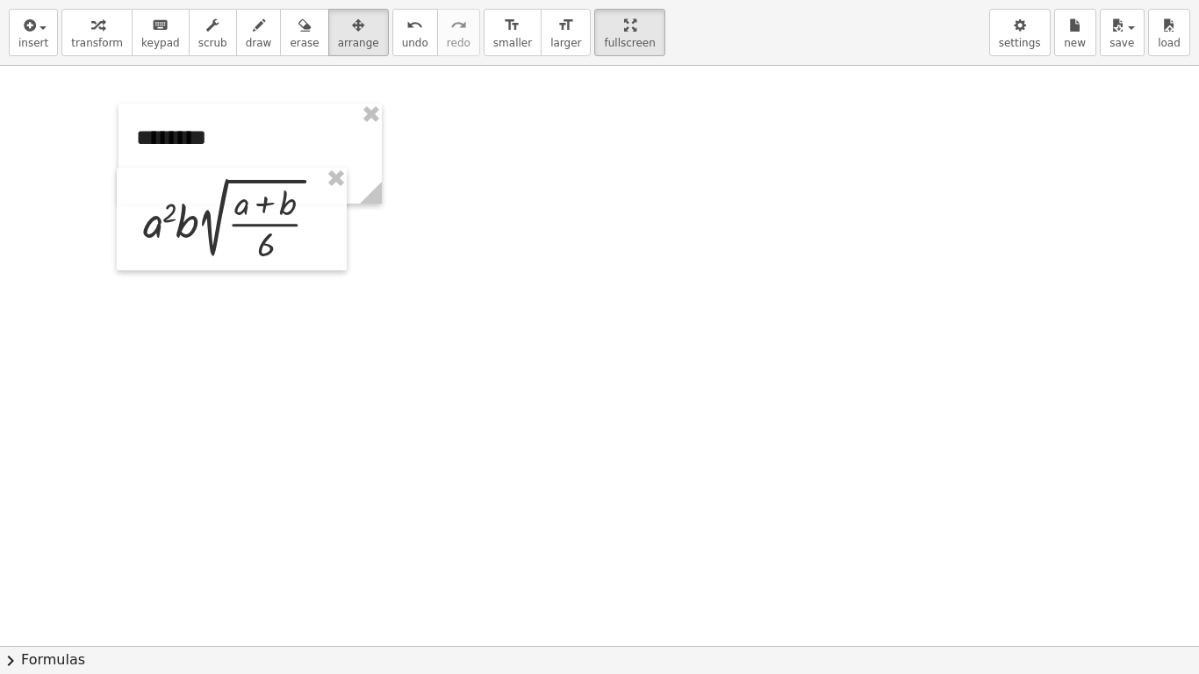
click at [466, 389] on div at bounding box center [599, 625] width 1199 height 1160
click at [352, 32] on icon "button" at bounding box center [358, 25] width 12 height 21
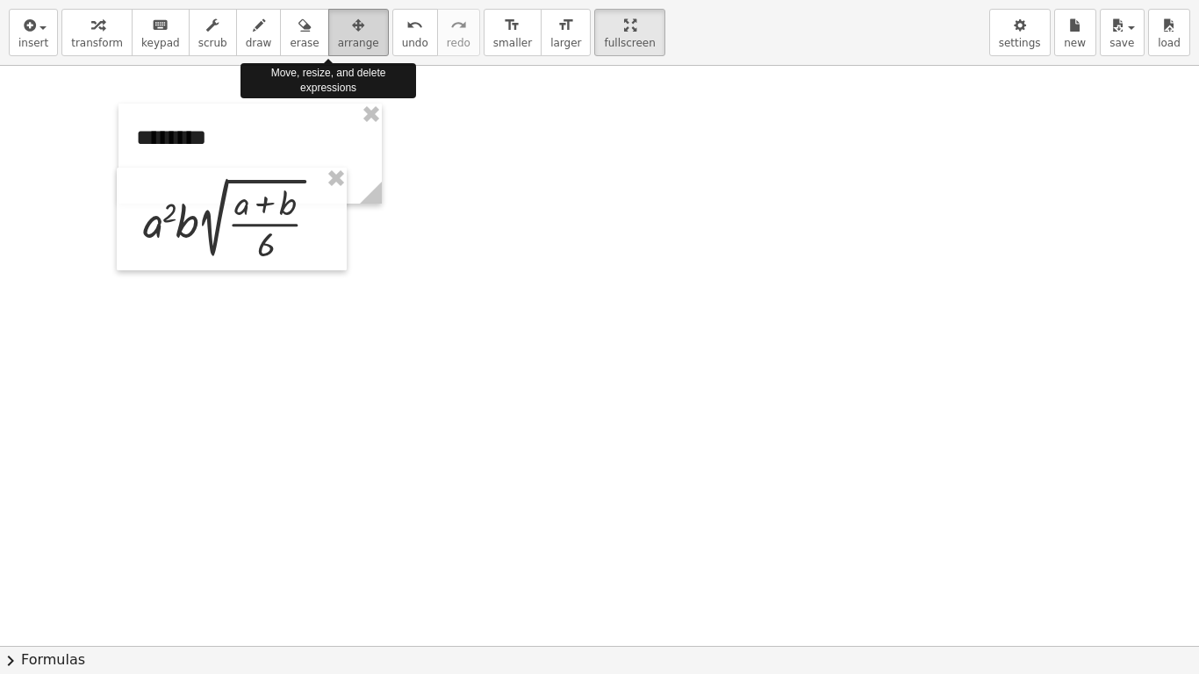
click at [338, 37] on span "arrange" at bounding box center [358, 43] width 41 height 12
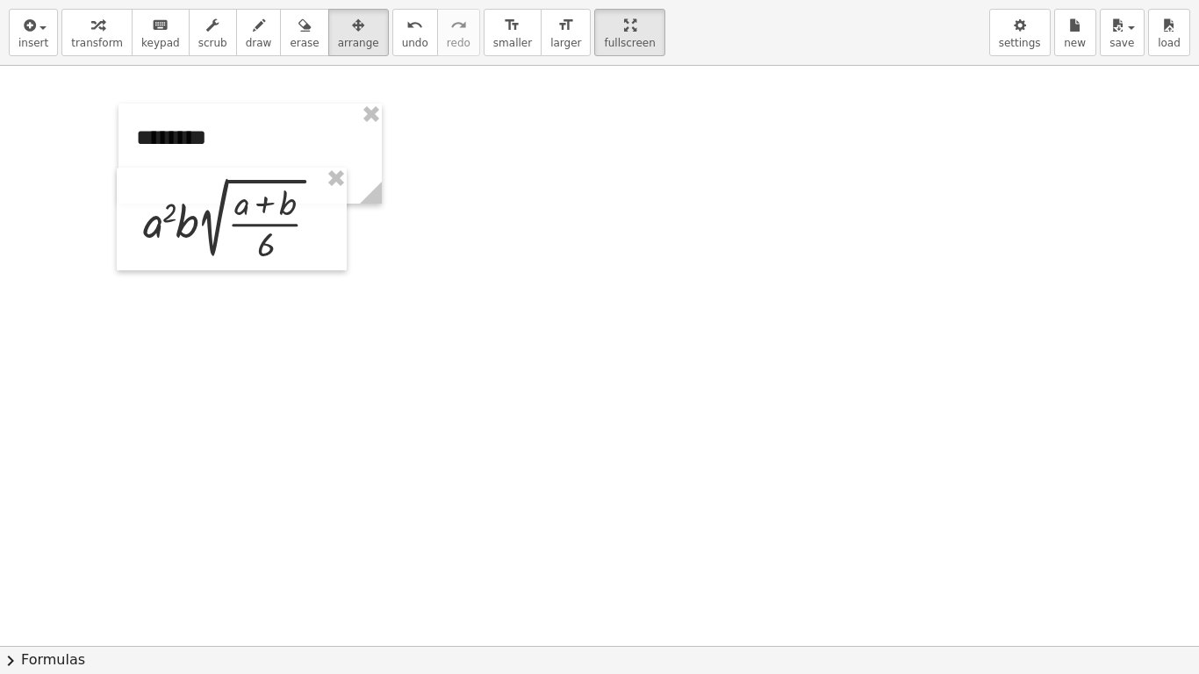
click at [434, 333] on div at bounding box center [599, 625] width 1199 height 1160
click at [246, 47] on span "draw" at bounding box center [259, 43] width 26 height 12
click at [528, 435] on div at bounding box center [599, 625] width 1199 height 1160
drag, startPoint x: 565, startPoint y: 362, endPoint x: 667, endPoint y: 384, distance: 104.0
click at [668, 385] on div at bounding box center [599, 625] width 1199 height 1160
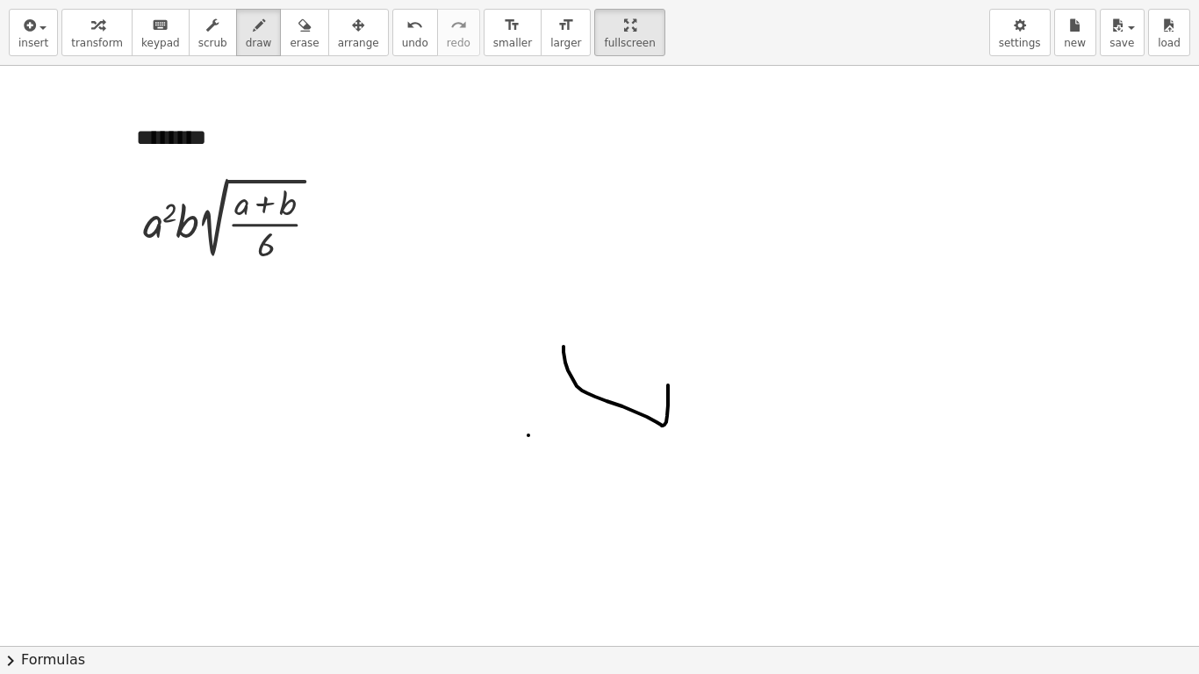
drag, startPoint x: 599, startPoint y: 334, endPoint x: 634, endPoint y: 367, distance: 47.8
drag, startPoint x: 634, startPoint y: 367, endPoint x: 367, endPoint y: 37, distance: 424.3
click at [392, 37] on button "undo undo" at bounding box center [415, 32] width 46 height 47
click at [402, 37] on span "undo" at bounding box center [415, 43] width 26 height 12
drag, startPoint x: 322, startPoint y: 212, endPoint x: 365, endPoint y: 221, distance: 44.1
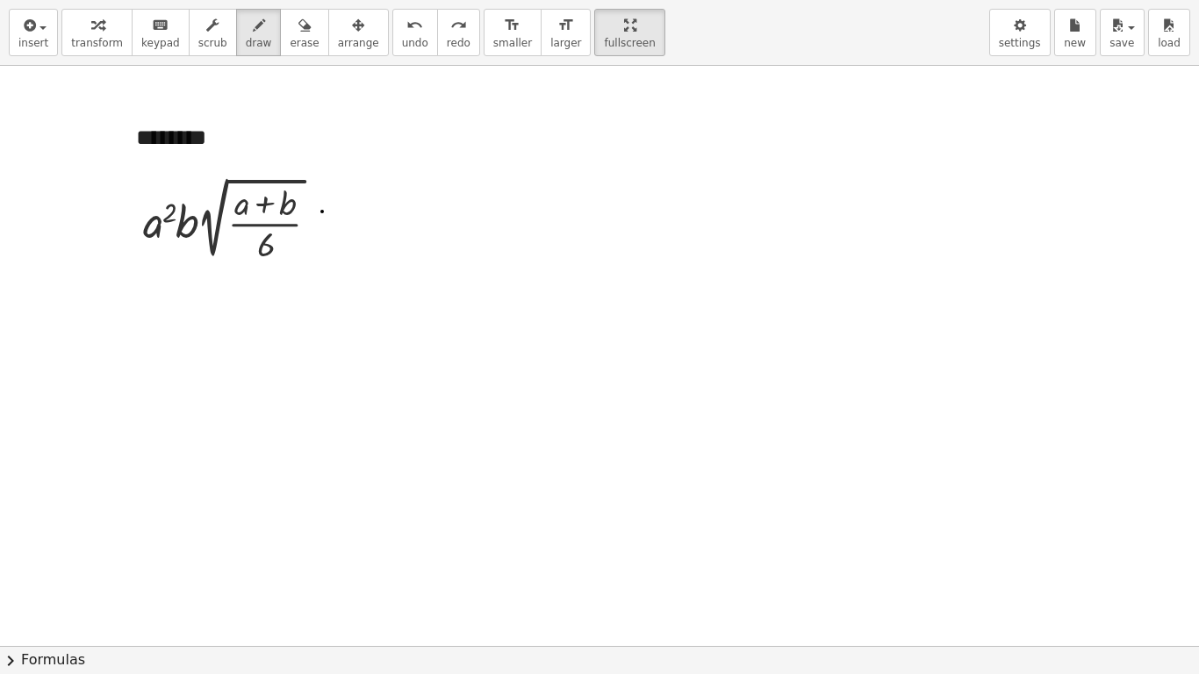
click at [365, 221] on div at bounding box center [599, 625] width 1199 height 1160
drag, startPoint x: 324, startPoint y: 231, endPoint x: 352, endPoint y: 234, distance: 28.3
click at [343, 234] on div at bounding box center [599, 625] width 1199 height 1160
drag, startPoint x: 417, startPoint y: 188, endPoint x: 427, endPoint y: 208, distance: 22.4
click at [427, 208] on div at bounding box center [599, 625] width 1199 height 1160
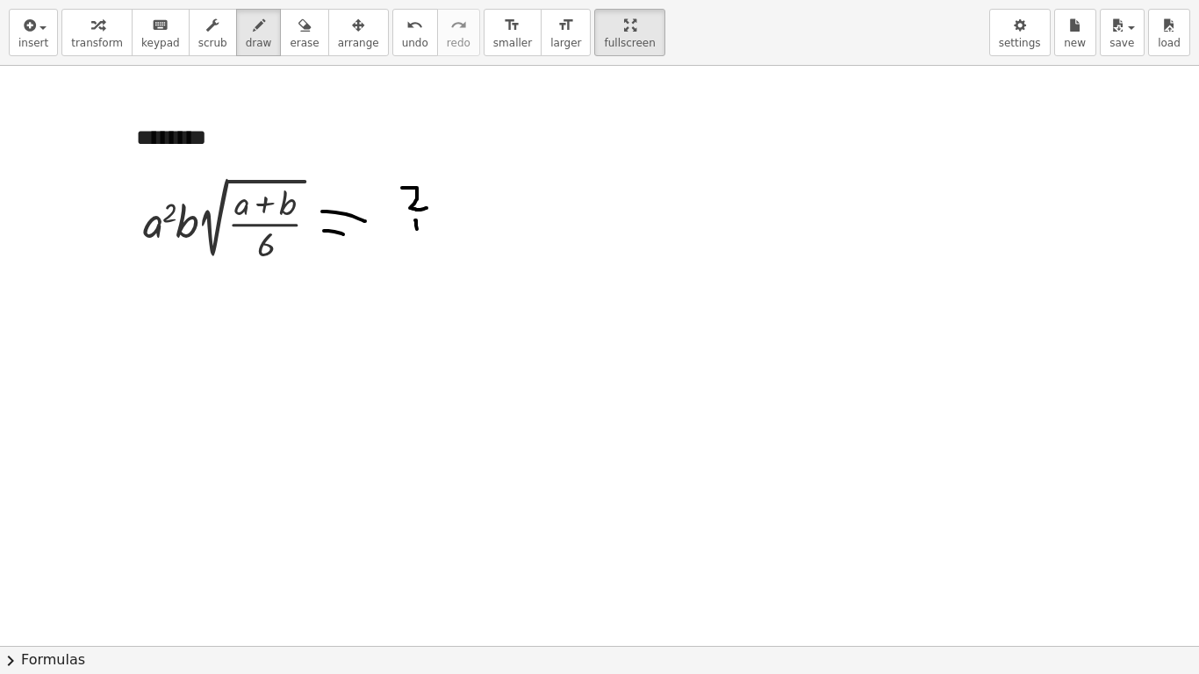
drag, startPoint x: 416, startPoint y: 220, endPoint x: 411, endPoint y: 239, distance: 19.2
click at [417, 234] on div at bounding box center [599, 625] width 1199 height 1160
drag, startPoint x: 411, startPoint y: 226, endPoint x: 440, endPoint y: 224, distance: 29.1
click at [440, 224] on div at bounding box center [599, 625] width 1199 height 1160
drag, startPoint x: 384, startPoint y: 240, endPoint x: 554, endPoint y: 247, distance: 170.4
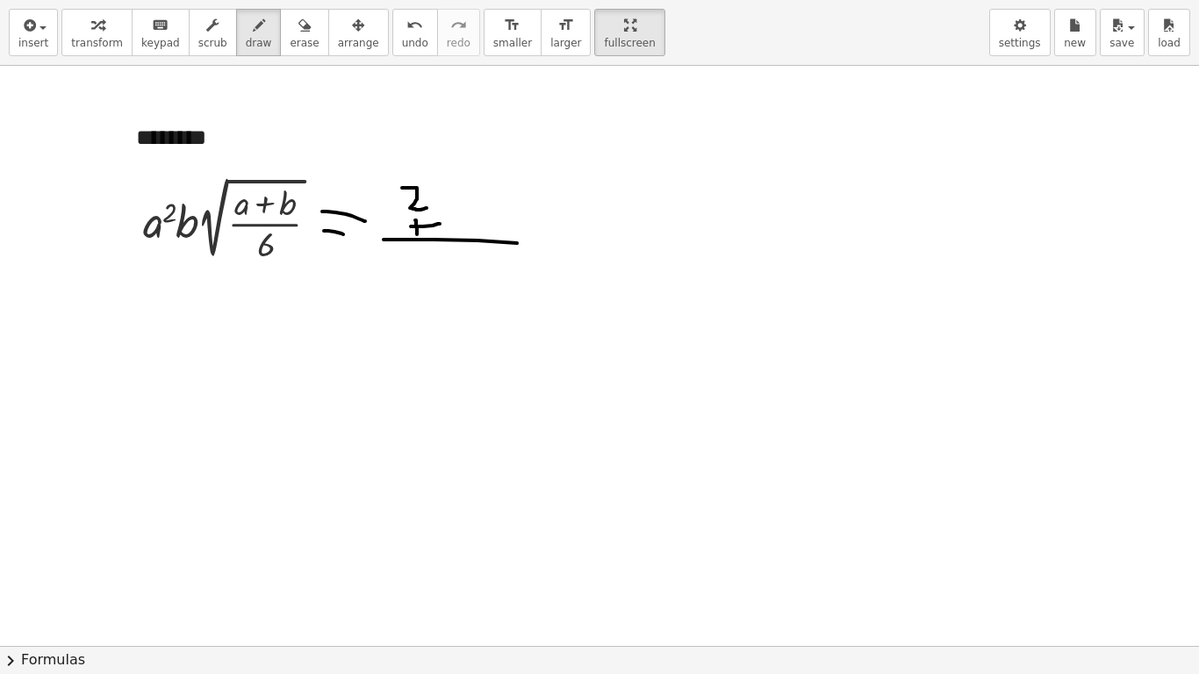
click at [554, 247] on div at bounding box center [599, 625] width 1199 height 1160
drag, startPoint x: 413, startPoint y: 238, endPoint x: 471, endPoint y: 327, distance: 106.6
click at [471, 327] on div at bounding box center [599, 625] width 1199 height 1160
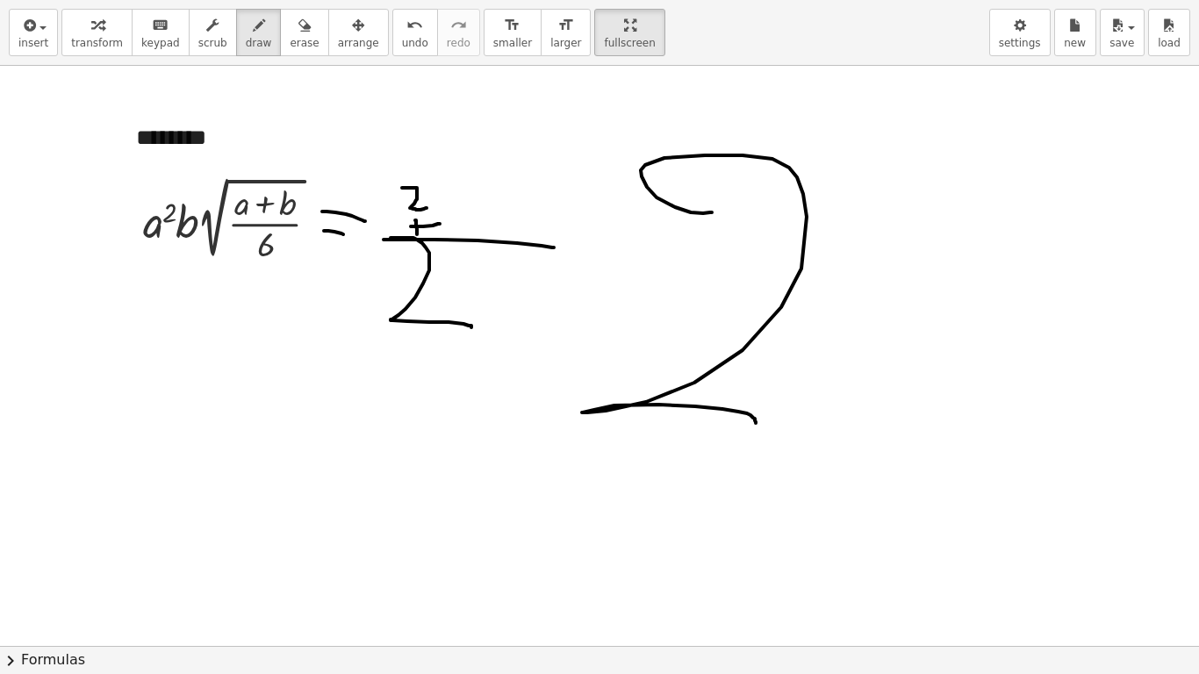
drag, startPoint x: 712, startPoint y: 212, endPoint x: 756, endPoint y: 415, distance: 207.4
click at [756, 419] on div at bounding box center [599, 625] width 1199 height 1160
drag, startPoint x: 862, startPoint y: 236, endPoint x: 1162, endPoint y: 237, distance: 300.1
click at [1168, 240] on div at bounding box center [599, 625] width 1199 height 1160
drag, startPoint x: 880, startPoint y: 182, endPoint x: 887, endPoint y: 229, distance: 47.9
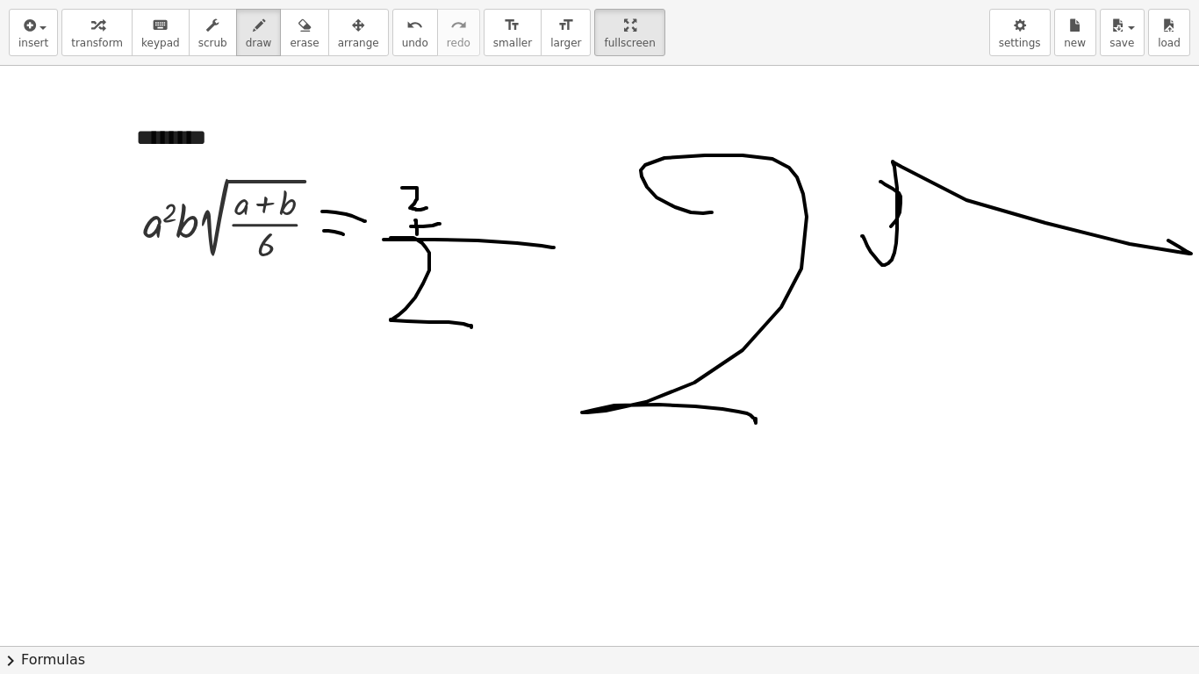
click at [887, 229] on div at bounding box center [599, 625] width 1199 height 1160
click at [402, 47] on span "undo" at bounding box center [415, 43] width 26 height 12
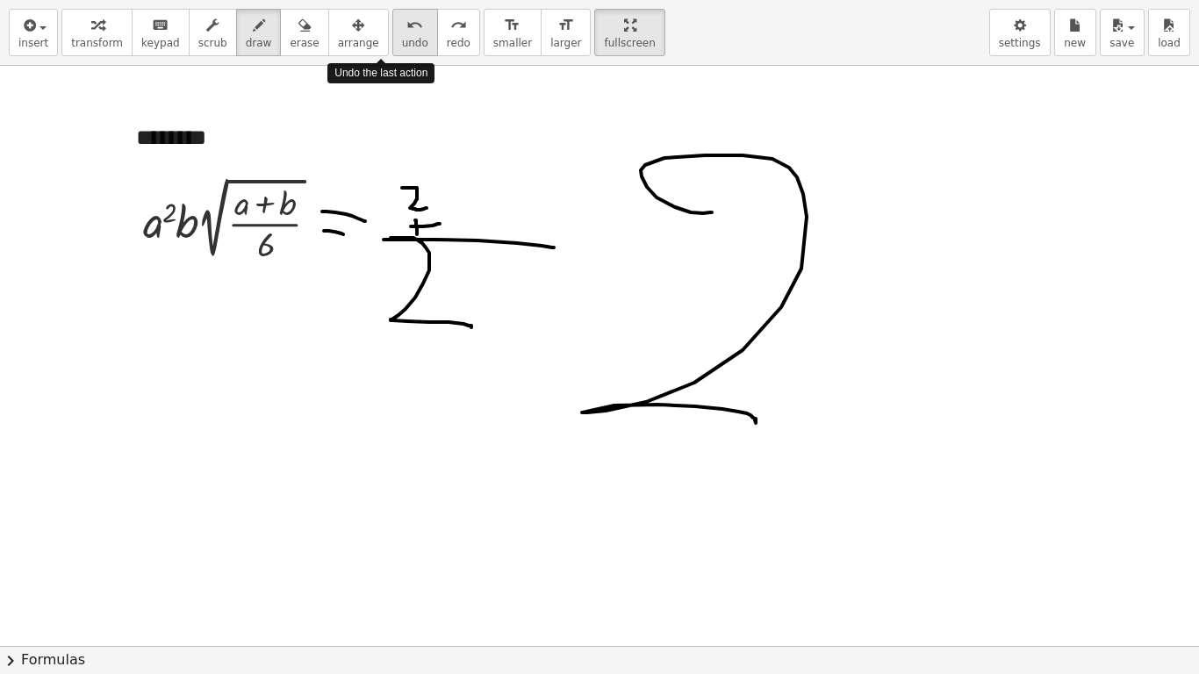
click at [402, 47] on span "undo" at bounding box center [415, 43] width 26 height 12
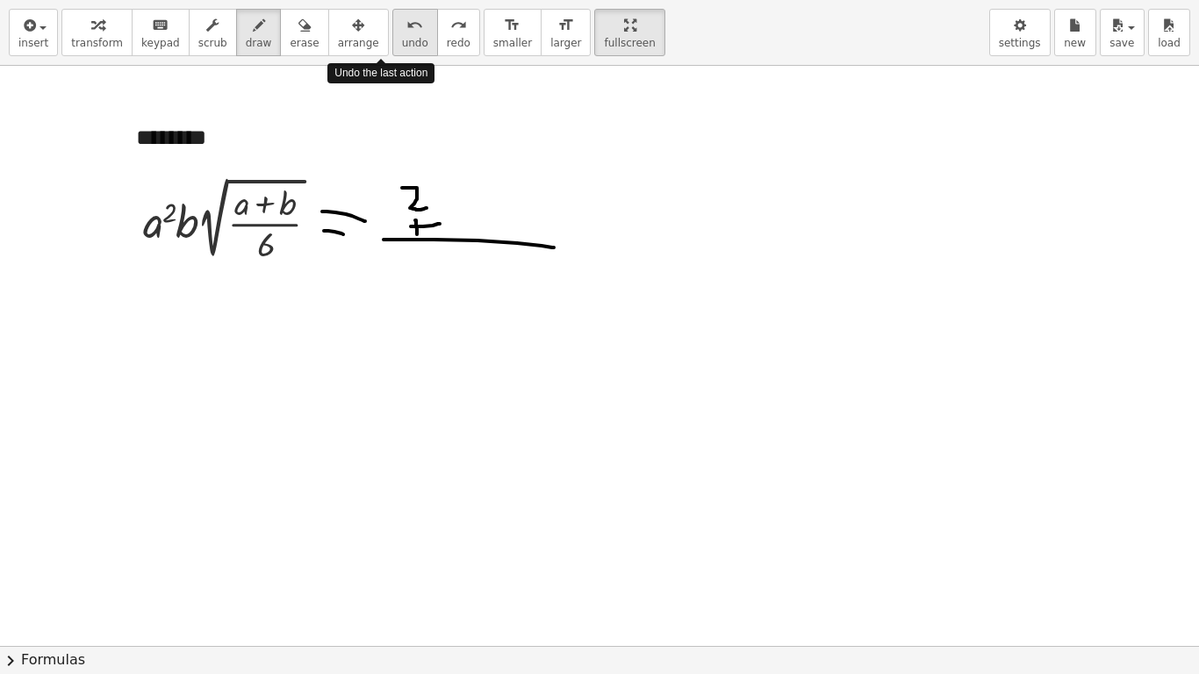
click at [402, 47] on span "undo" at bounding box center [415, 43] width 26 height 12
click at [402, 46] on span "undo" at bounding box center [415, 43] width 26 height 12
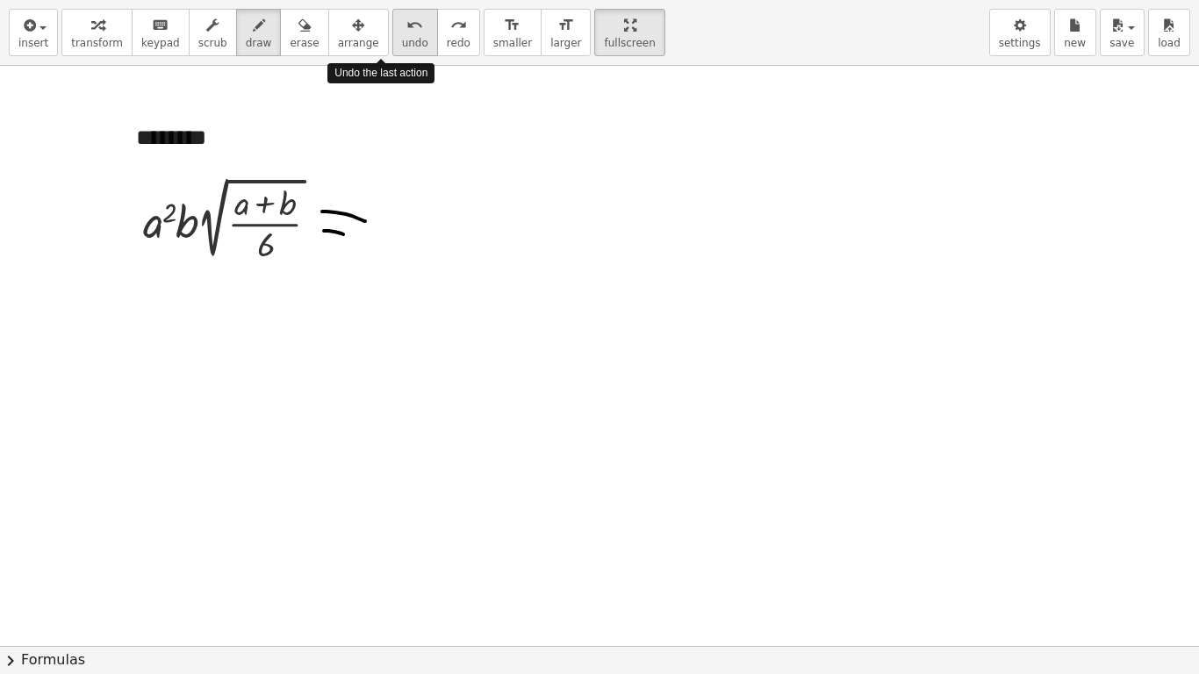
click at [402, 46] on span "undo" at bounding box center [415, 43] width 26 height 12
click at [402, 45] on span "undo" at bounding box center [415, 43] width 26 height 12
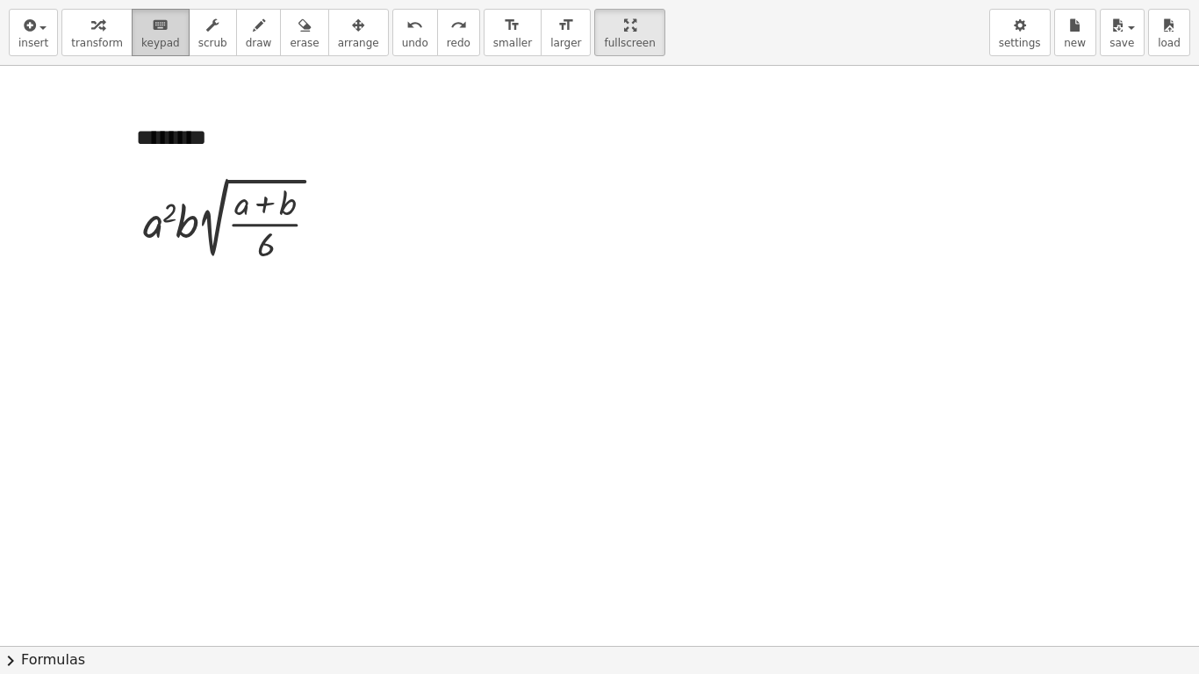
click at [152, 33] on icon "keyboard" at bounding box center [160, 25] width 17 height 21
click at [648, 425] on div at bounding box center [599, 625] width 1199 height 1160
click at [591, 433] on div at bounding box center [599, 625] width 1199 height 1160
click at [39, 37] on span "insert" at bounding box center [33, 43] width 30 height 12
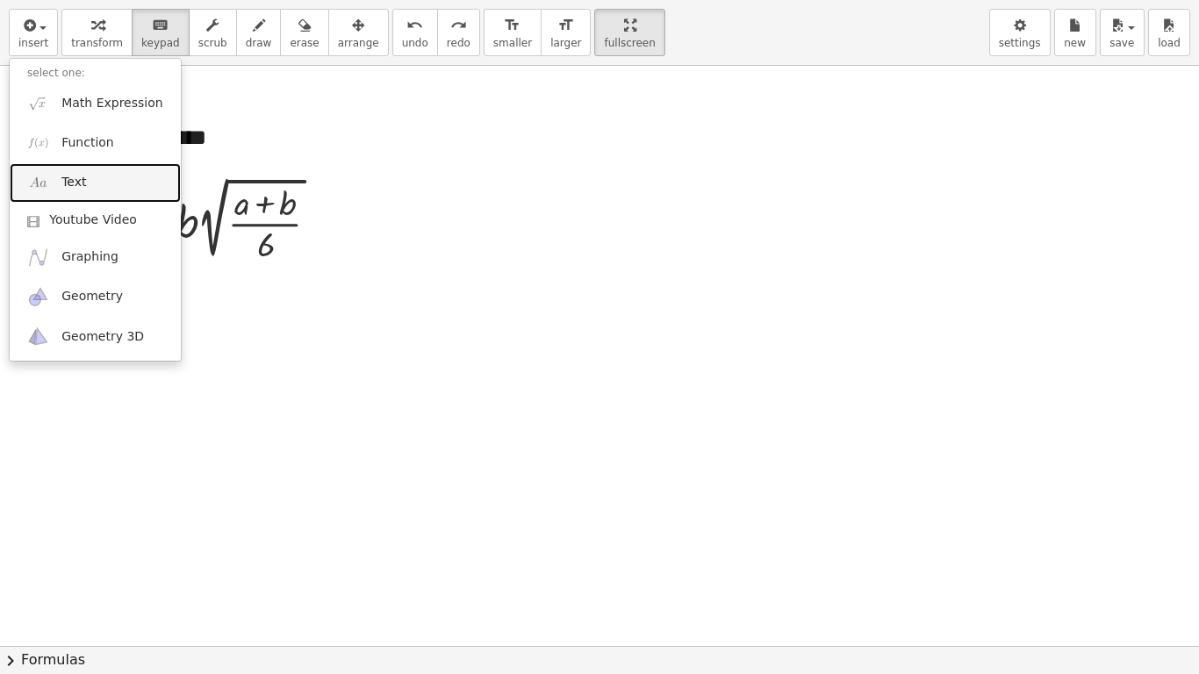
drag, startPoint x: 83, startPoint y: 179, endPoint x: 112, endPoint y: 187, distance: 30.0
click at [84, 179] on link "Text" at bounding box center [95, 182] width 171 height 39
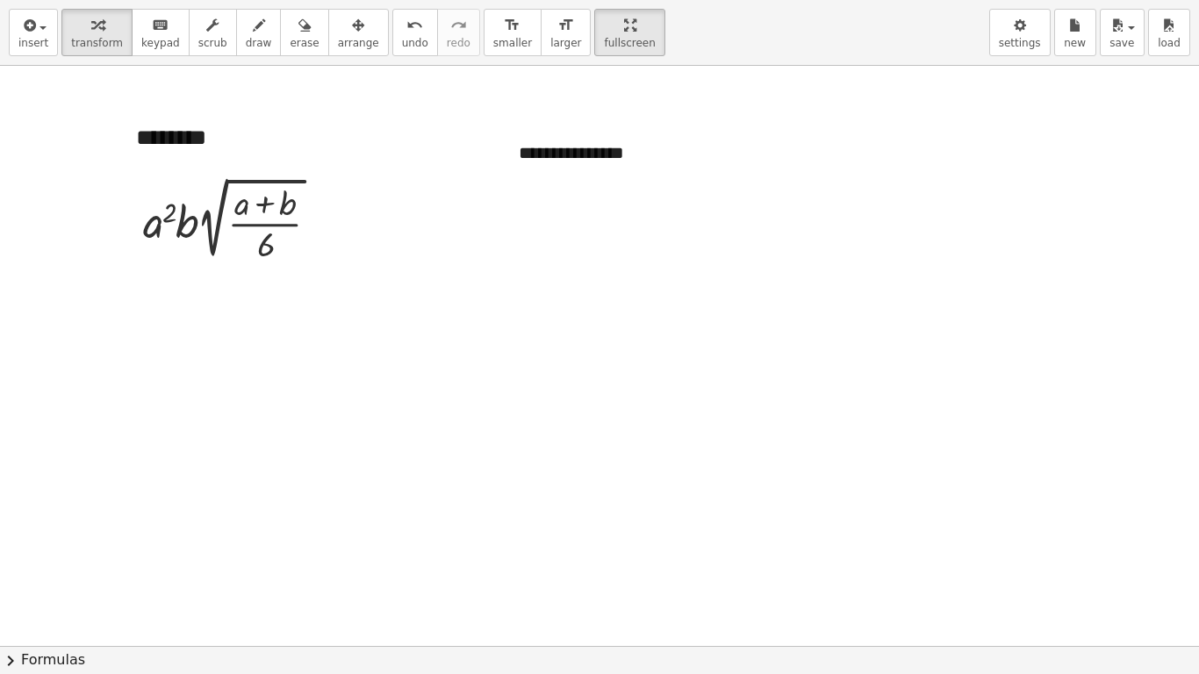
click at [579, 431] on div at bounding box center [599, 625] width 1199 height 1160
click at [639, 161] on div "**********" at bounding box center [632, 153] width 263 height 61
drag, startPoint x: 460, startPoint y: 380, endPoint x: 388, endPoint y: 343, distance: 80.9
click at [388, 343] on div at bounding box center [599, 625] width 1199 height 1160
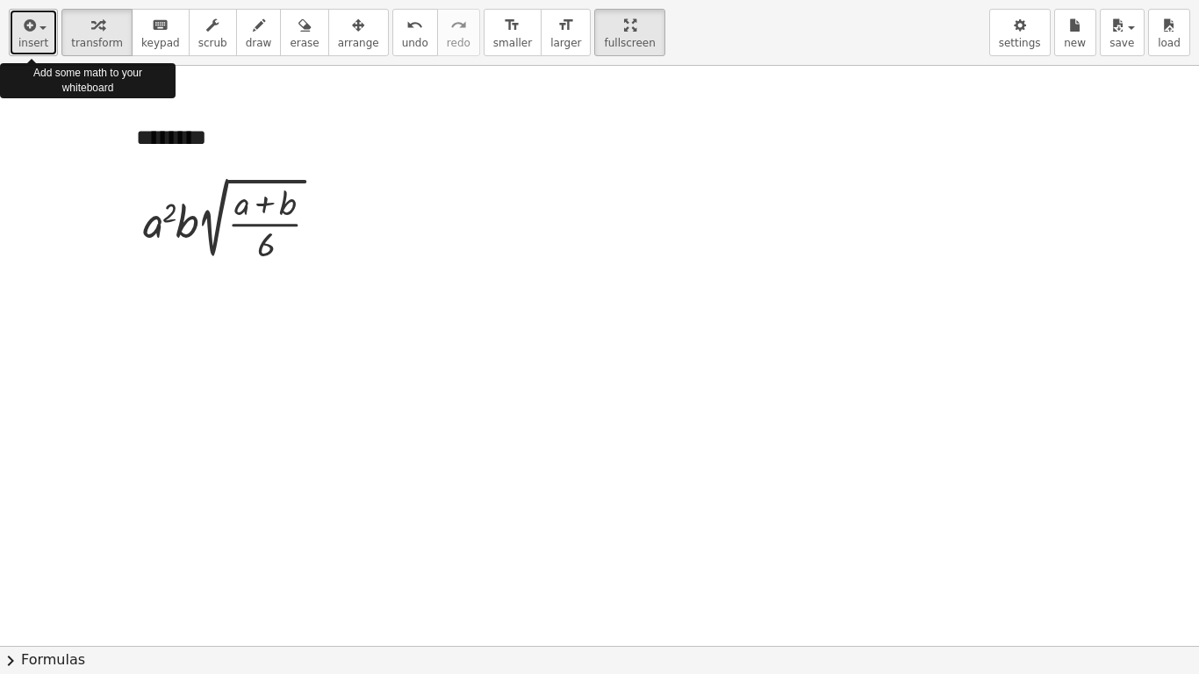
click at [47, 39] on button "insert" at bounding box center [33, 32] width 49 height 47
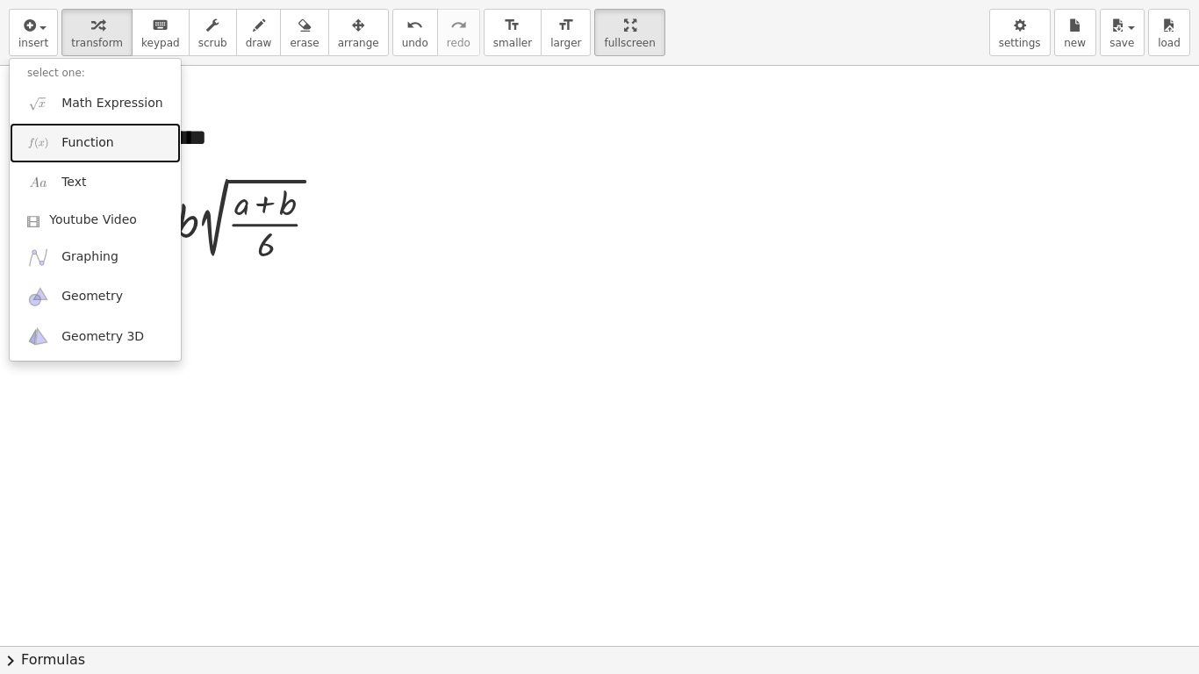
click at [101, 147] on span "Function" at bounding box center [87, 143] width 53 height 18
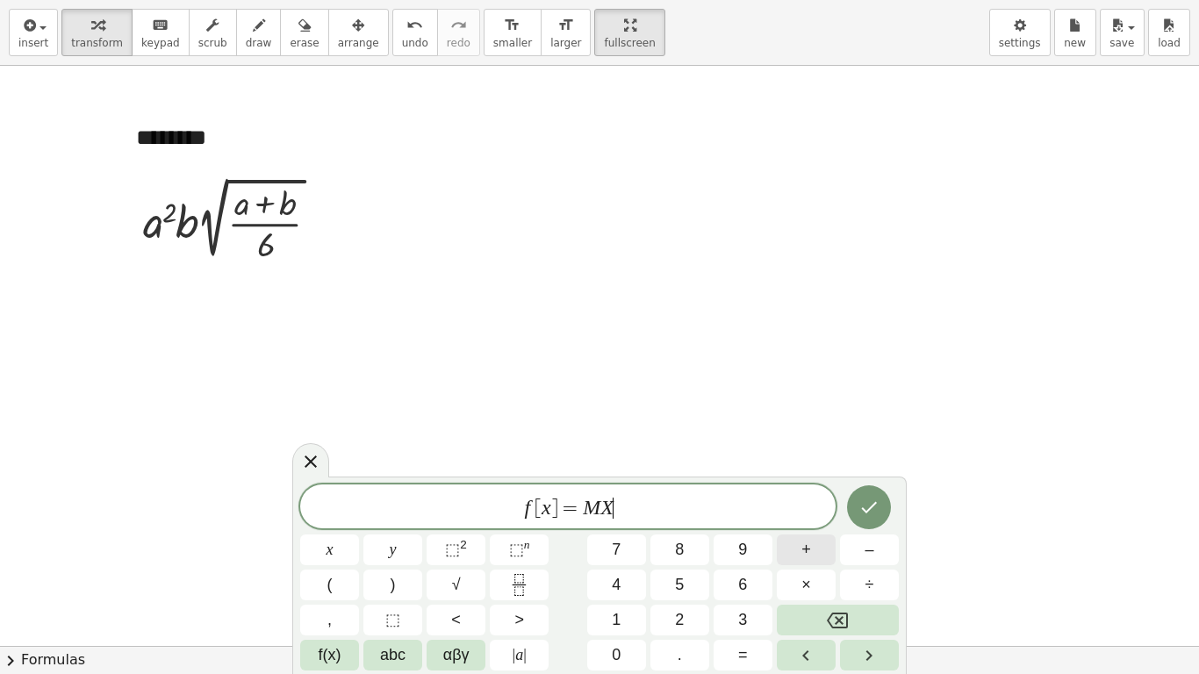
click at [802, 525] on span "+" at bounding box center [806, 550] width 10 height 24
click at [668, 525] on button "8" at bounding box center [679, 549] width 59 height 31
click at [858, 516] on icon "Done" at bounding box center [868, 507] width 21 height 21
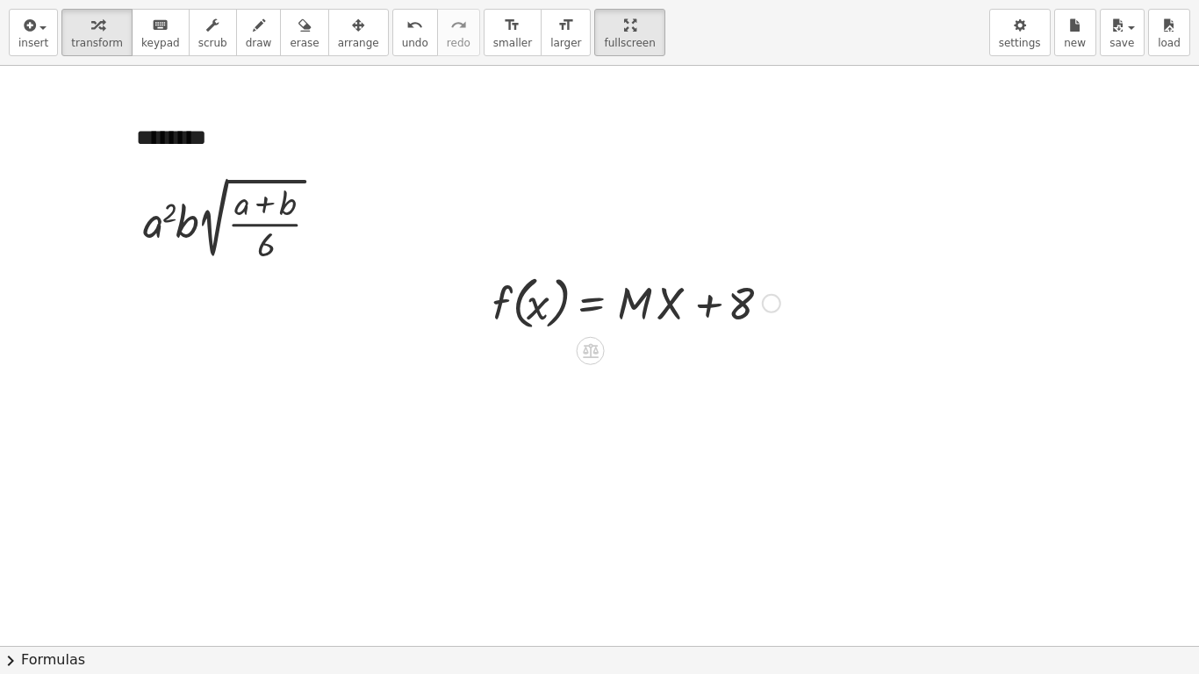
click at [661, 302] on div at bounding box center [636, 302] width 305 height 67
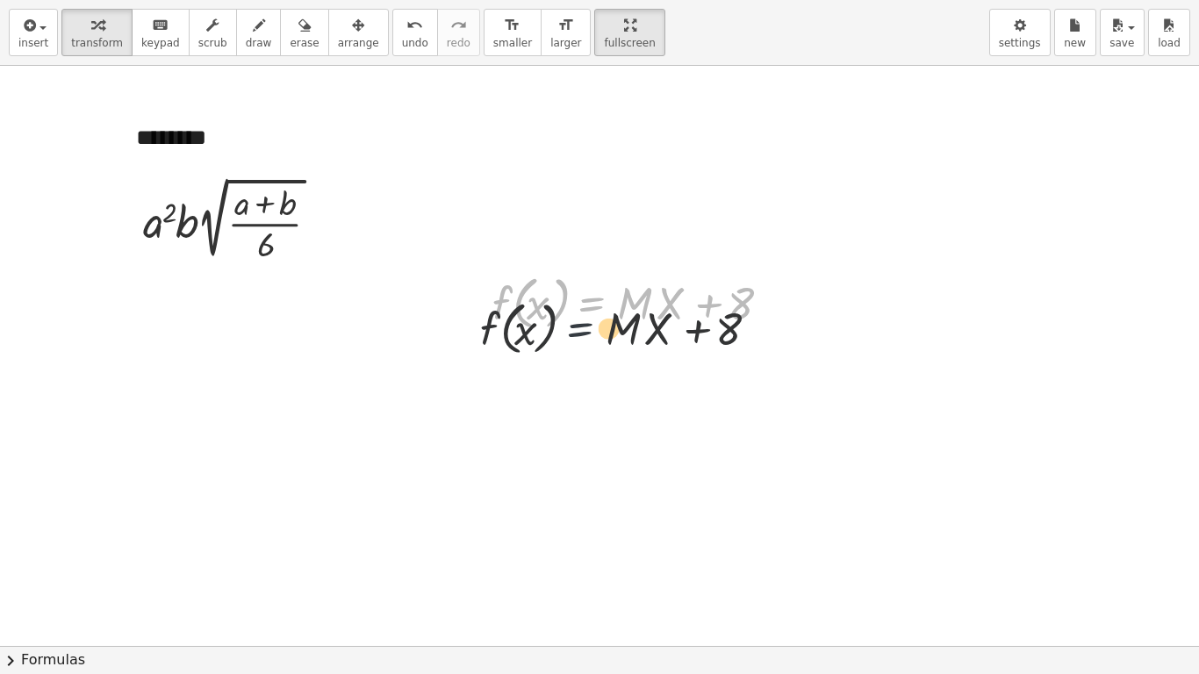
drag, startPoint x: 583, startPoint y: 303, endPoint x: 568, endPoint y: 333, distance: 34.1
click at [568, 333] on div at bounding box center [636, 302] width 305 height 67
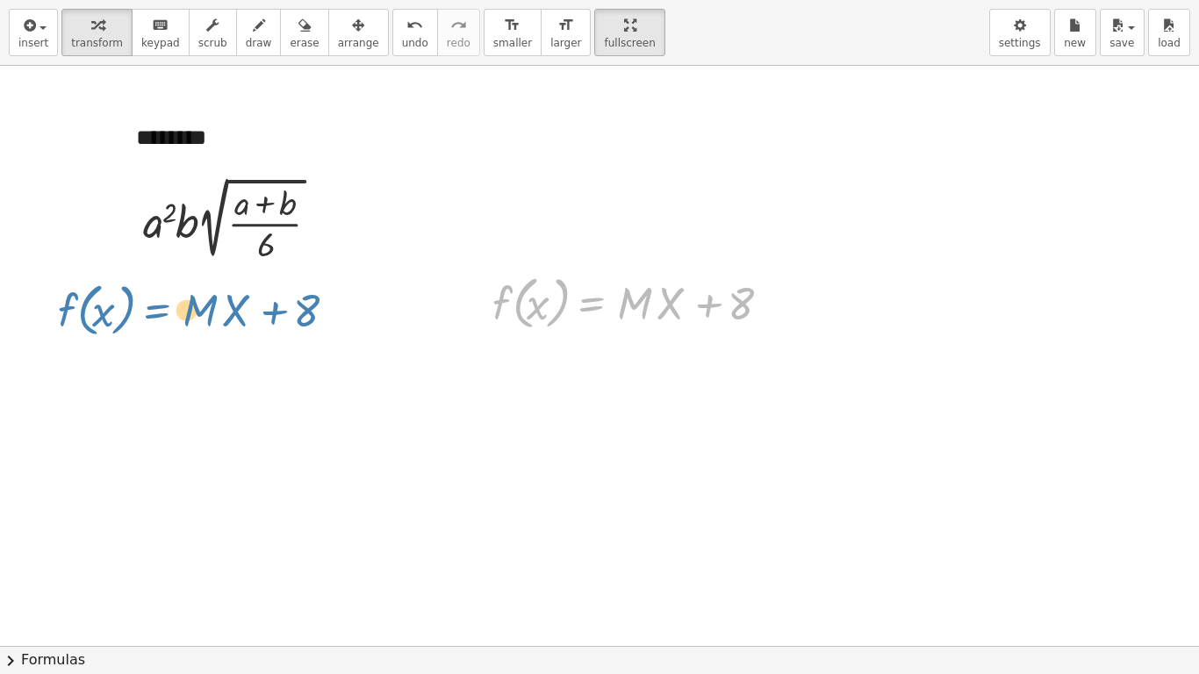
drag, startPoint x: 588, startPoint y: 321, endPoint x: 182, endPoint y: 338, distance: 406.7
click at [182, 338] on div "- + ******** · a 2 · b · 2 √ ( · ( + a + b ) · 6 ) - + f ( , x ) = + · M · X + …" at bounding box center [599, 625] width 1199 height 1160
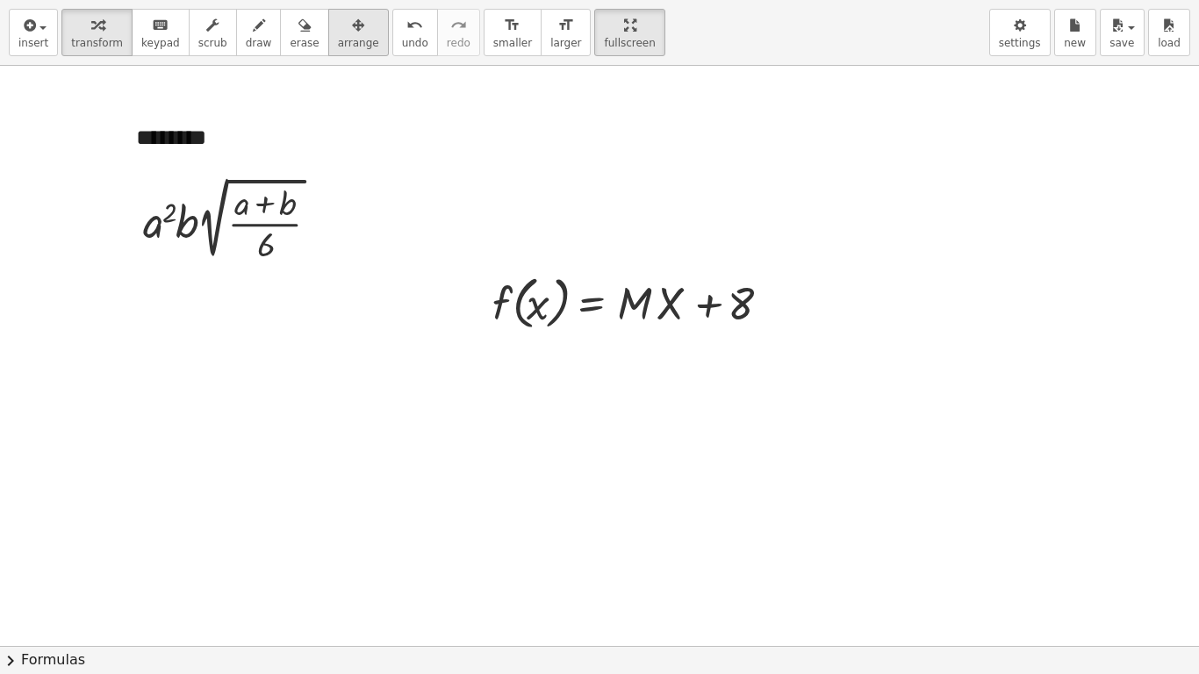
click at [352, 18] on icon "button" at bounding box center [358, 25] width 12 height 21
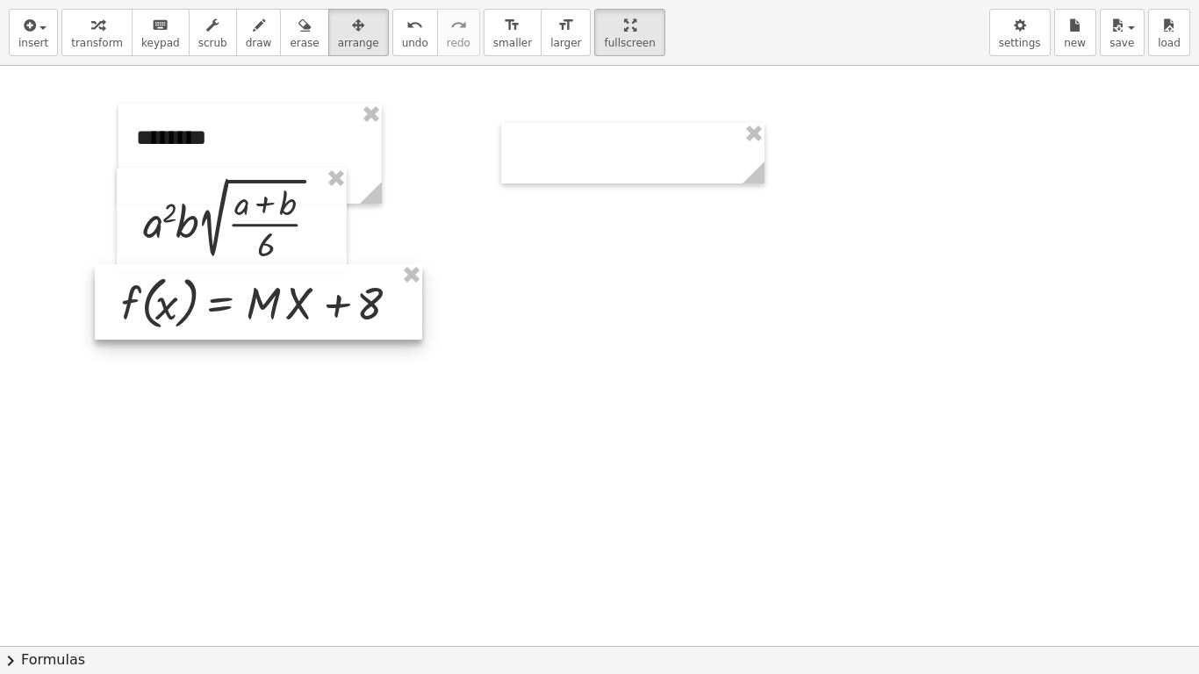
drag, startPoint x: 564, startPoint y: 276, endPoint x: 191, endPoint y: 280, distance: 373.0
click at [191, 280] on div at bounding box center [258, 301] width 327 height 75
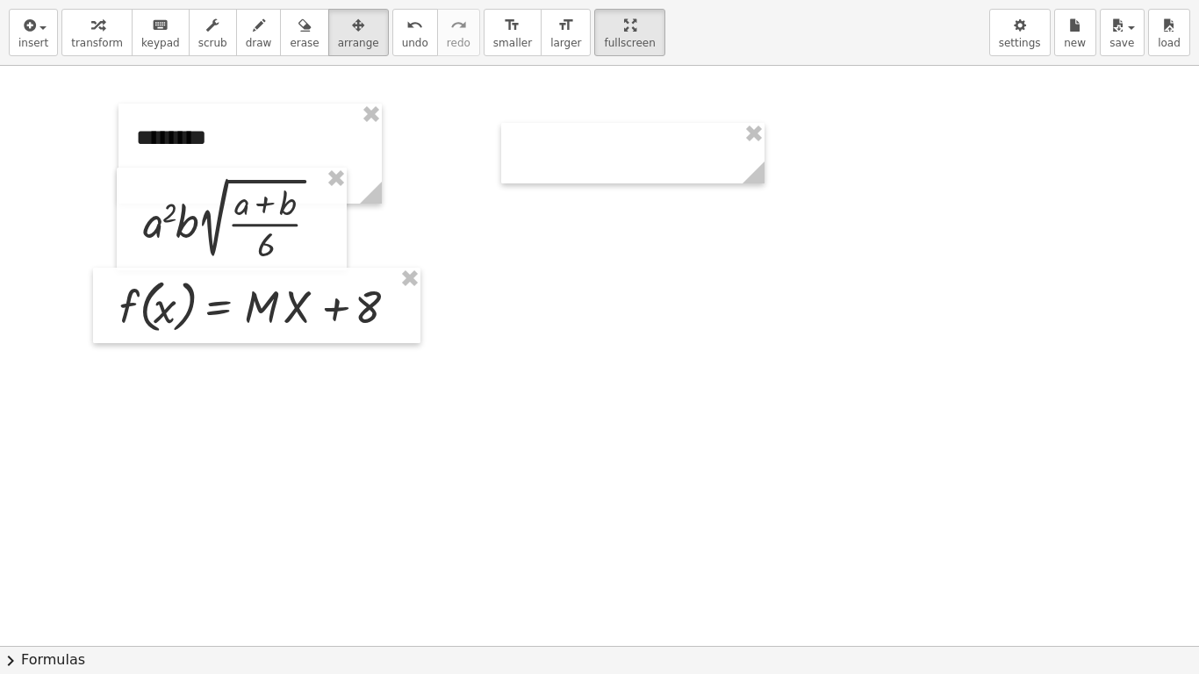
click at [461, 249] on div at bounding box center [599, 625] width 1199 height 1160
click at [346, 40] on span "arrange" at bounding box center [358, 43] width 41 height 12
click at [257, 26] on button "draw" at bounding box center [259, 32] width 46 height 47
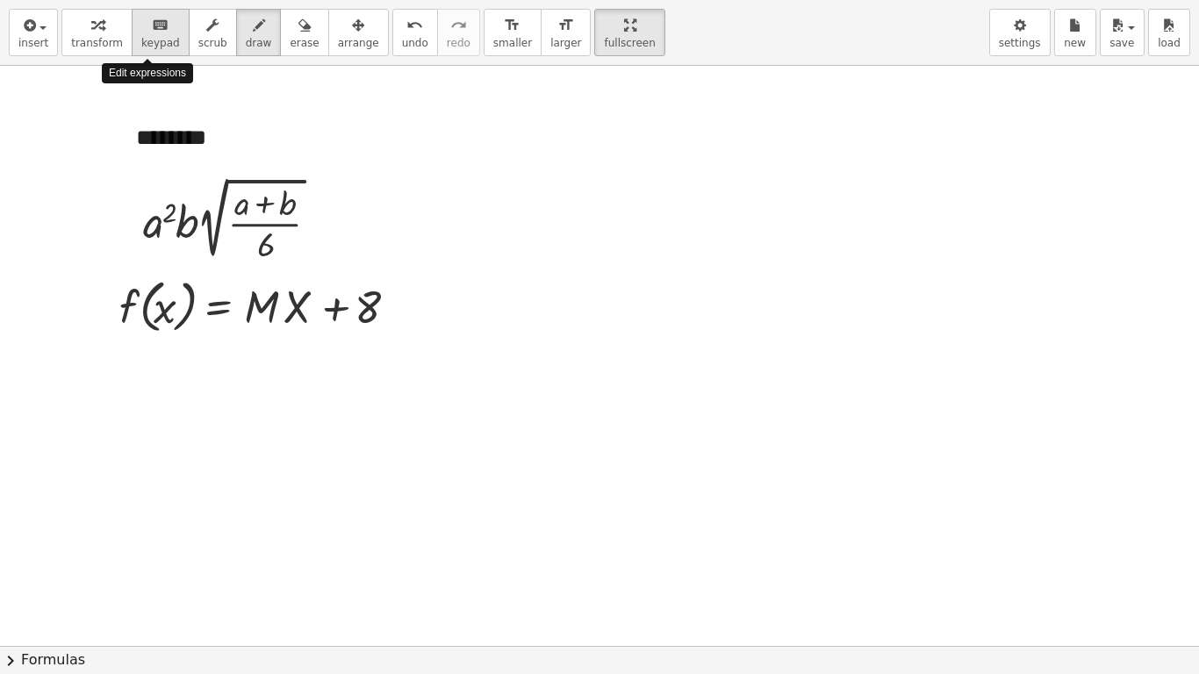
click at [149, 42] on span "keypad" at bounding box center [160, 43] width 39 height 12
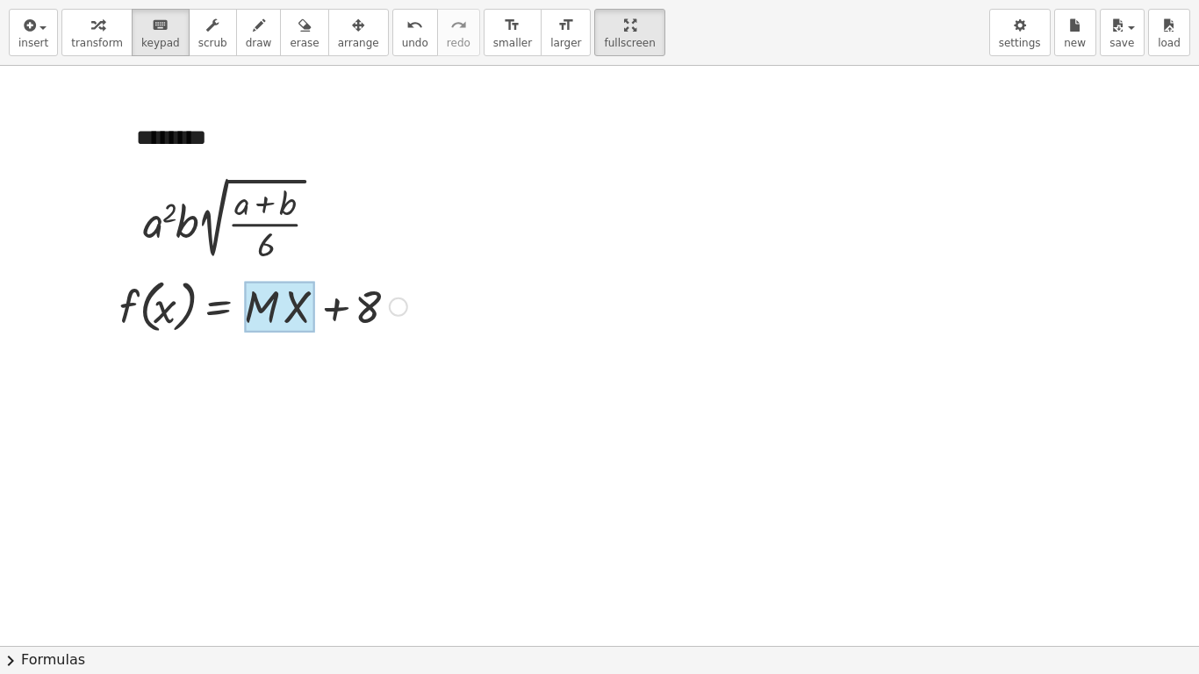
click at [308, 310] on div at bounding box center [279, 307] width 71 height 51
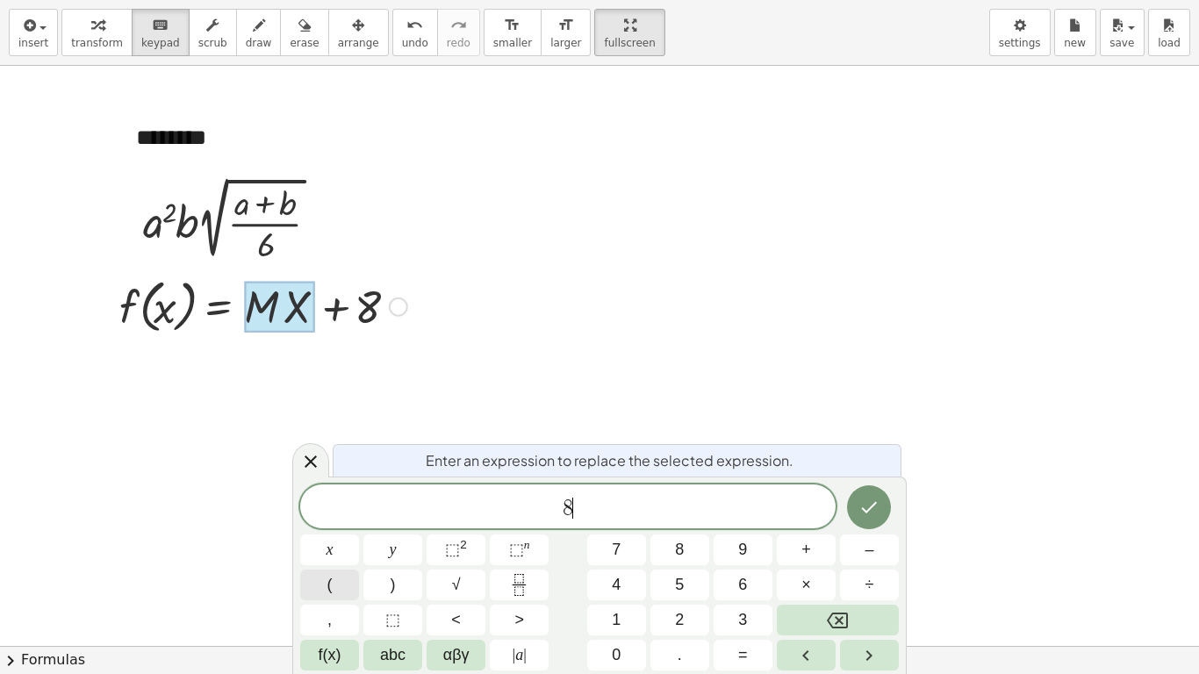
click at [342, 525] on button "(" at bounding box center [329, 585] width 59 height 31
click at [688, 525] on button "8" at bounding box center [679, 549] width 59 height 31
click at [387, 525] on button ")" at bounding box center [392, 585] width 59 height 31
click at [857, 505] on button "Done" at bounding box center [869, 506] width 44 height 44
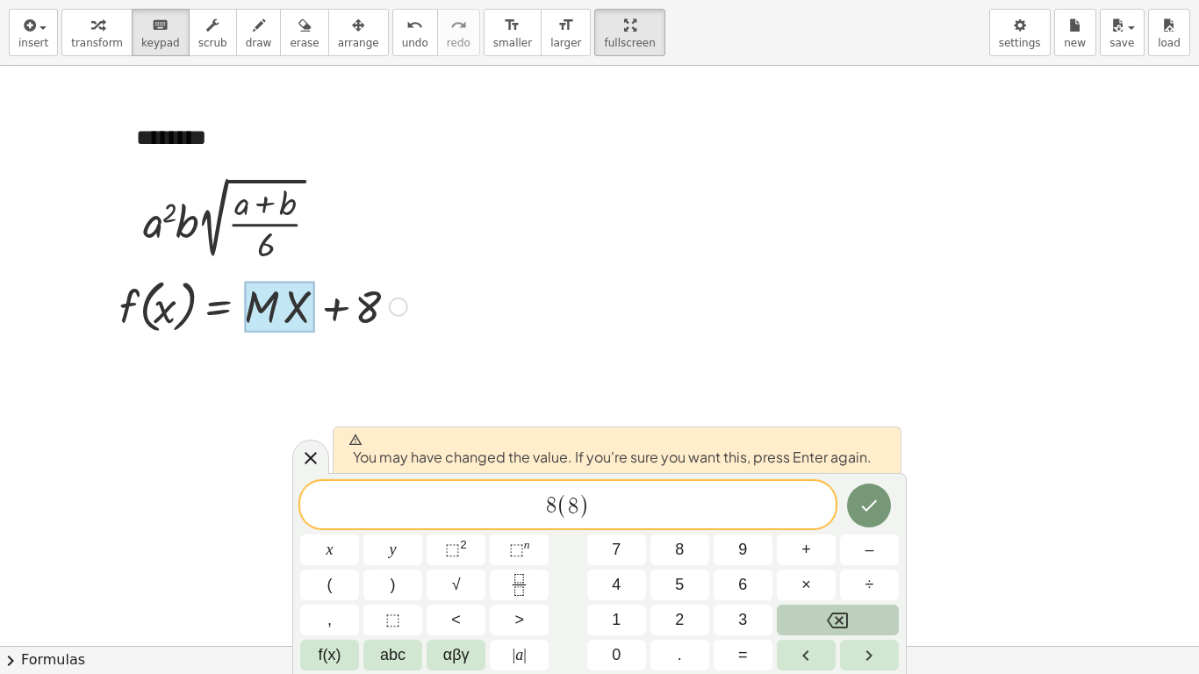
click at [857, 525] on button "Backspace" at bounding box center [838, 620] width 122 height 31
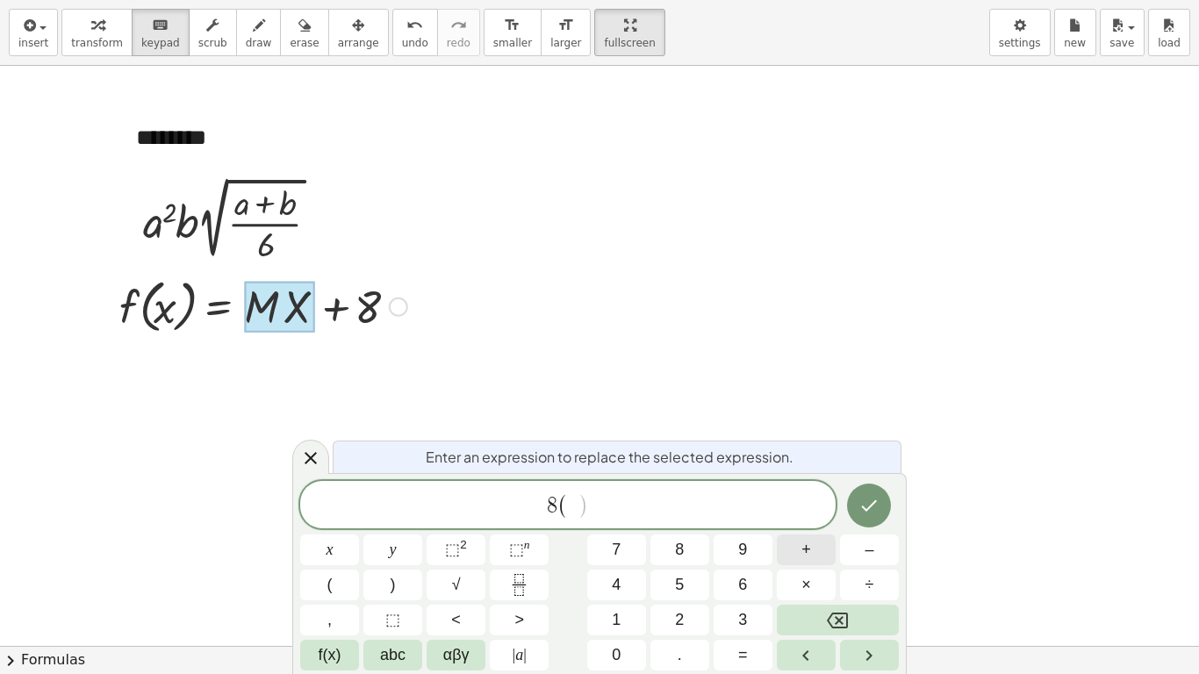
click at [814, 525] on button "+" at bounding box center [806, 549] width 59 height 31
click at [391, 525] on button ")" at bounding box center [392, 585] width 59 height 31
click at [881, 504] on button "Done" at bounding box center [869, 506] width 44 height 44
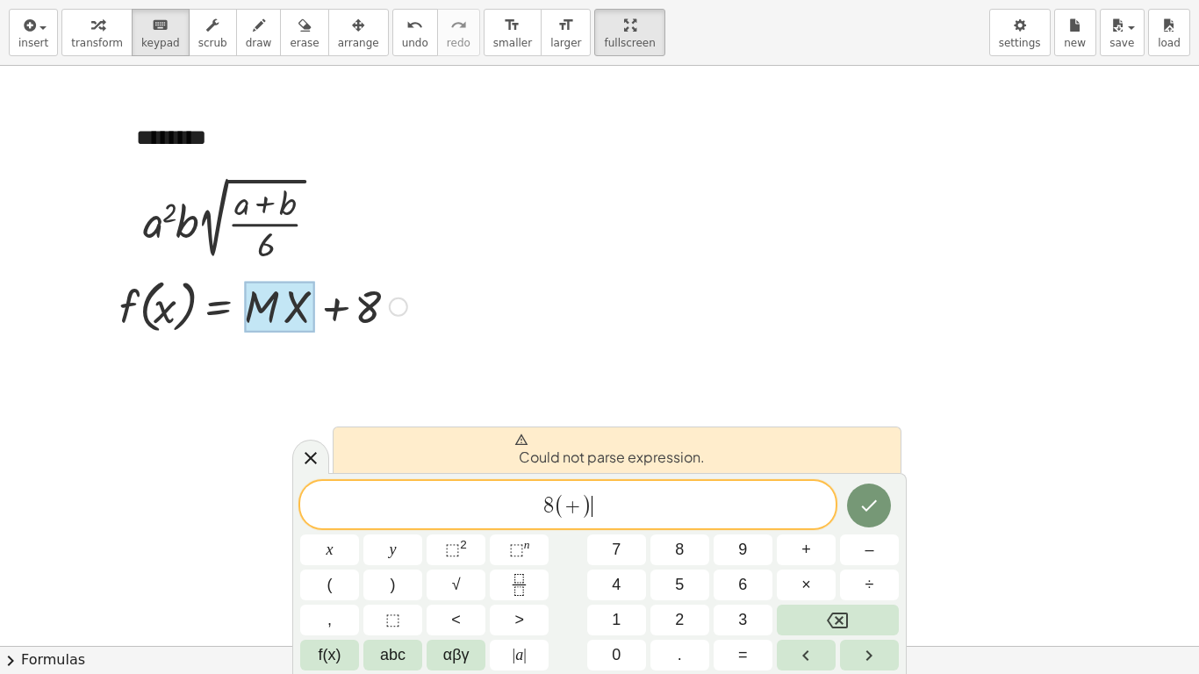
drag, startPoint x: 768, startPoint y: 509, endPoint x: 562, endPoint y: 510, distance: 206.2
click at [564, 510] on span "8 ( + ) ​" at bounding box center [567, 505] width 535 height 29
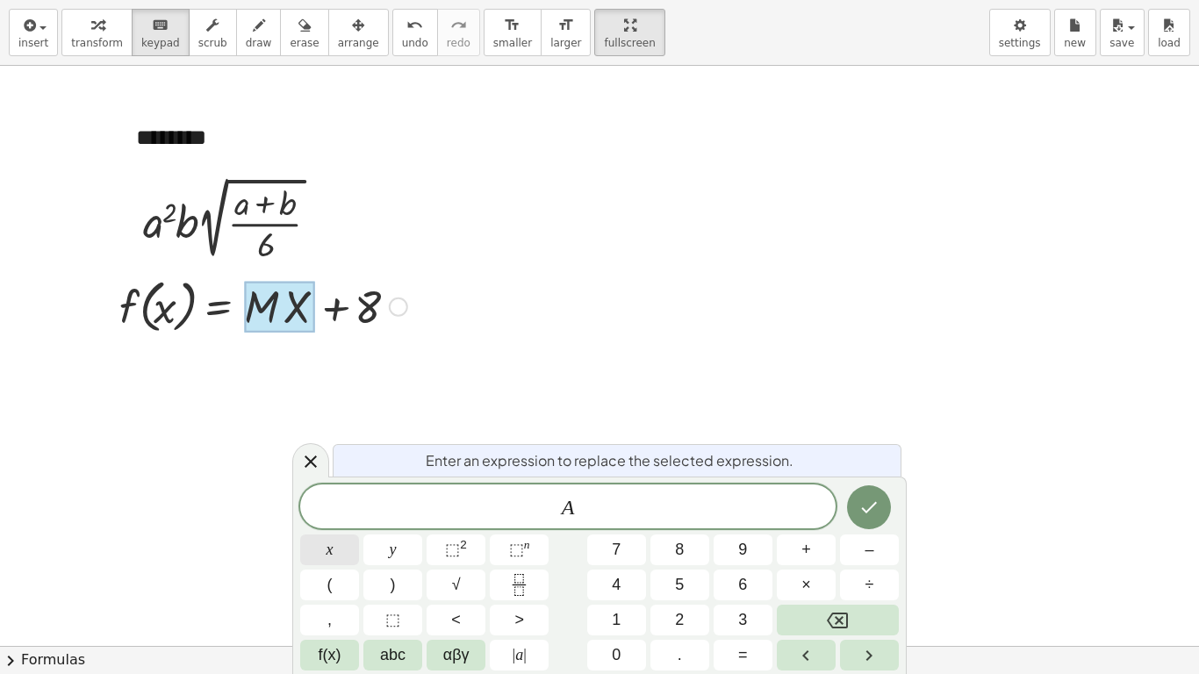
click at [327, 525] on span "x" at bounding box center [329, 550] width 7 height 24
click at [871, 507] on icon "Done" at bounding box center [870, 507] width 16 height 11
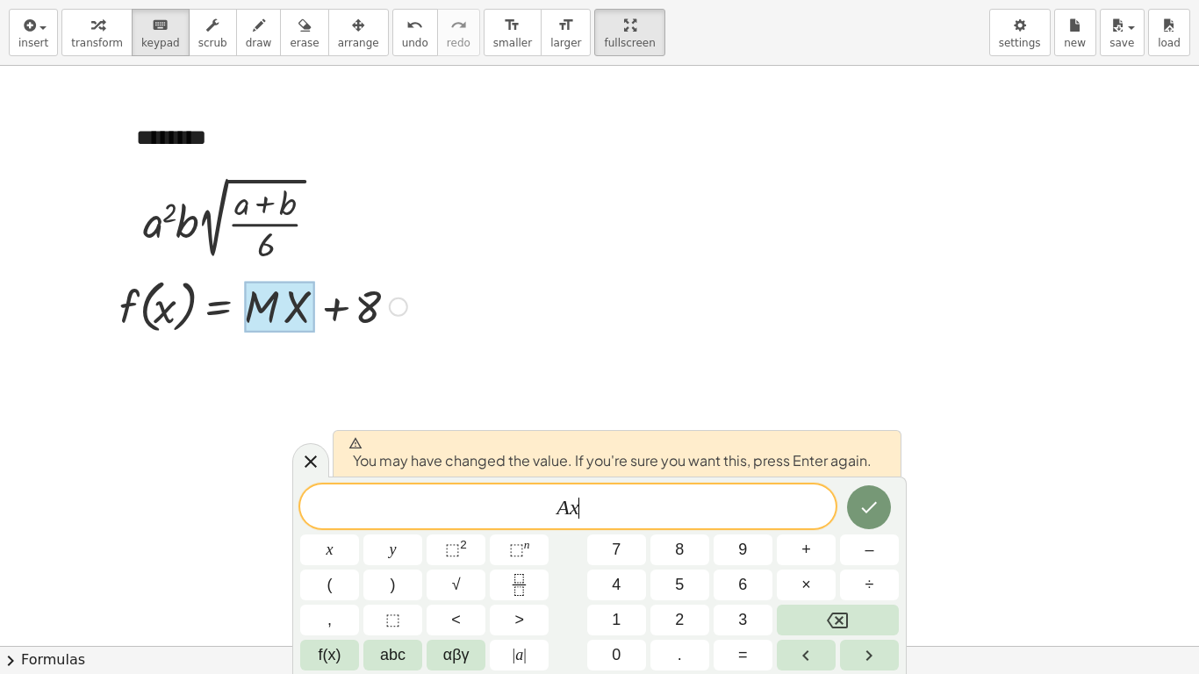
click at [570, 511] on var "x" at bounding box center [575, 507] width 10 height 23
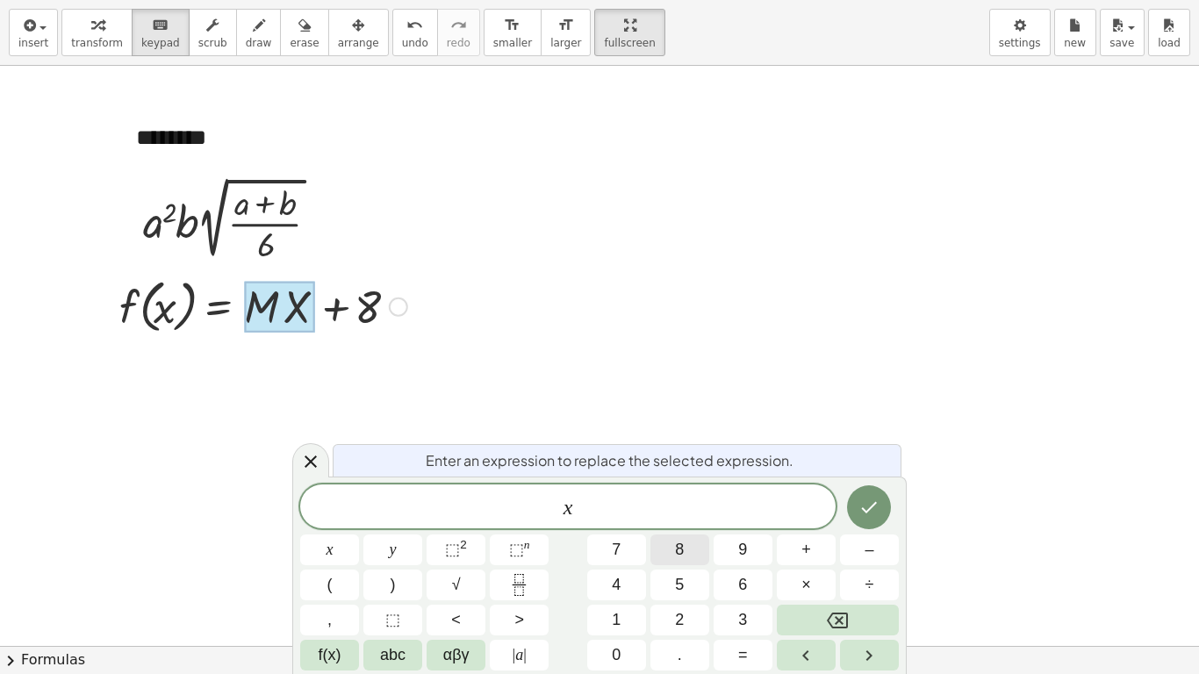
click at [678, 525] on span "8" at bounding box center [679, 550] width 9 height 24
click at [864, 506] on icon "Done" at bounding box center [868, 507] width 21 height 21
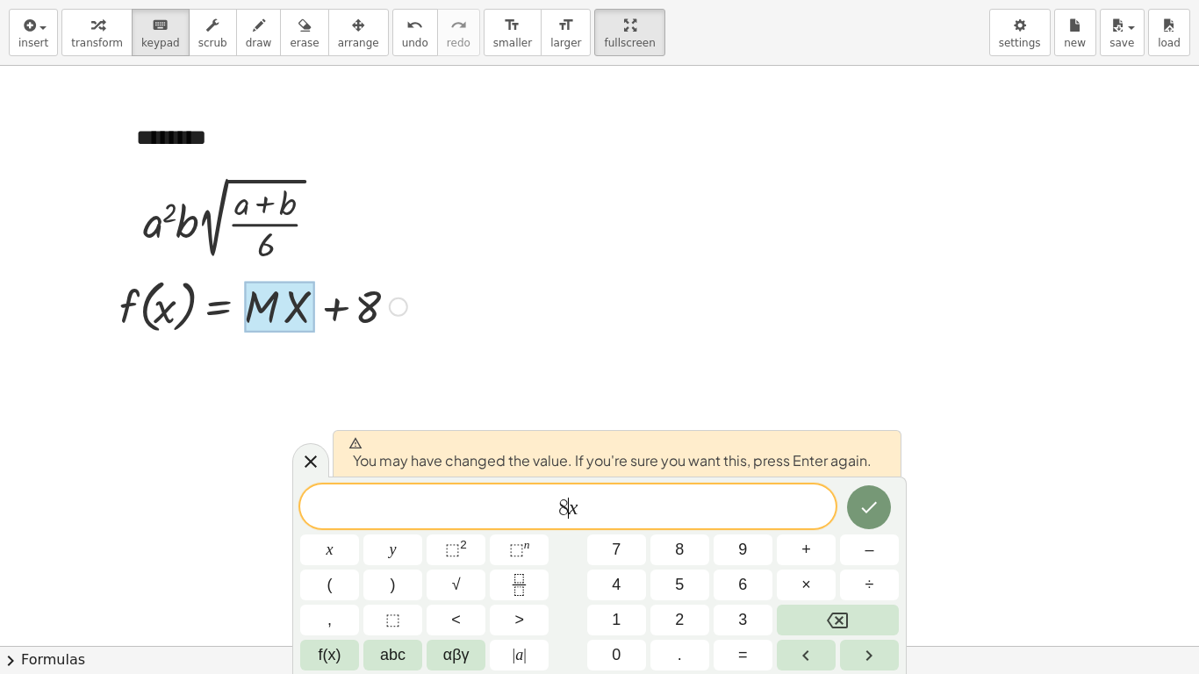
click at [568, 209] on div at bounding box center [599, 625] width 1199 height 1160
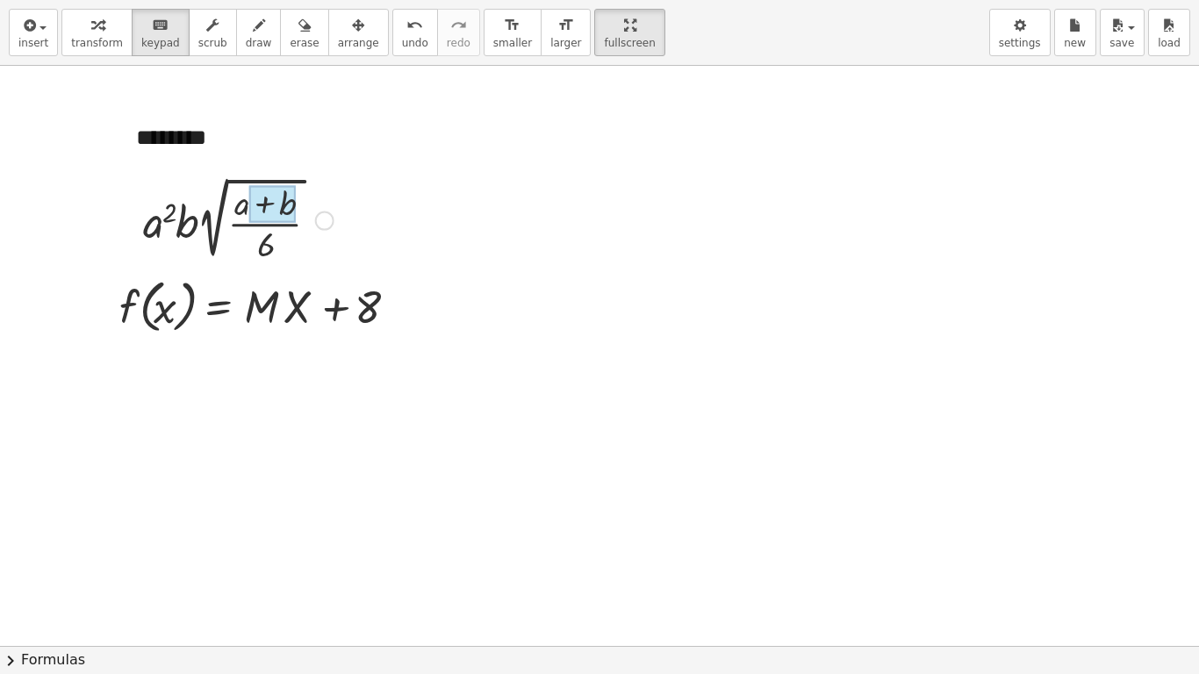
click at [274, 205] on div at bounding box center [272, 204] width 46 height 37
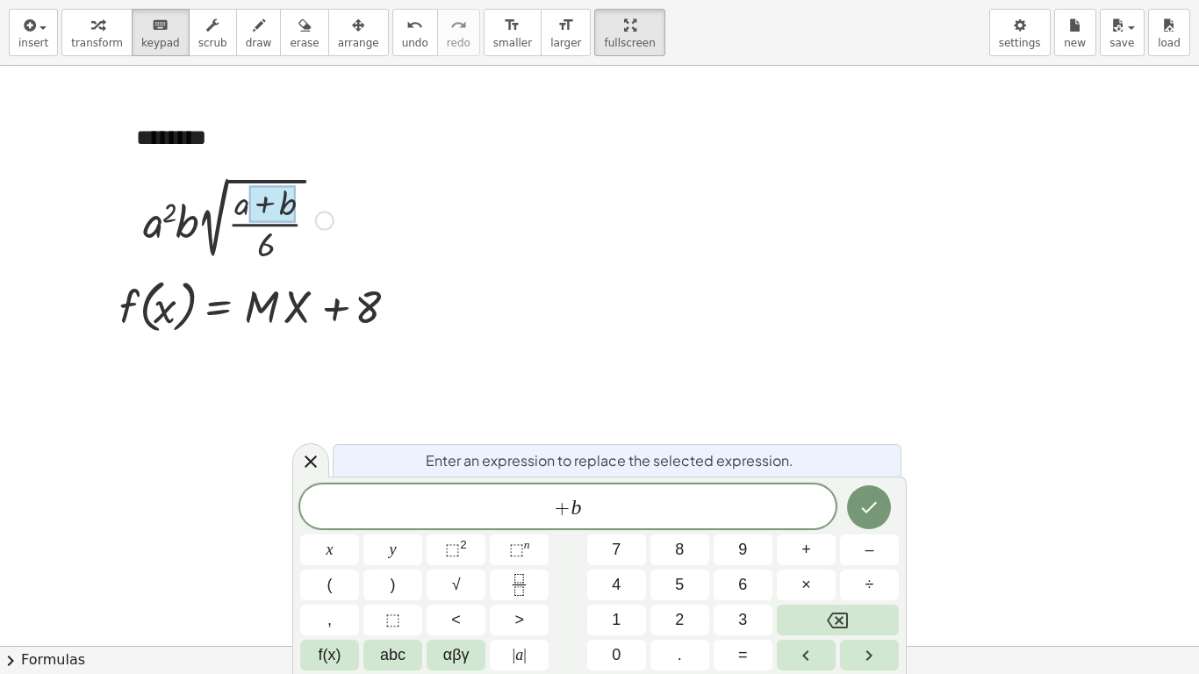
click at [259, 209] on div at bounding box center [272, 204] width 46 height 37
click at [312, 326] on div at bounding box center [279, 307] width 71 height 51
click at [454, 525] on span "⬚" at bounding box center [452, 550] width 15 height 18
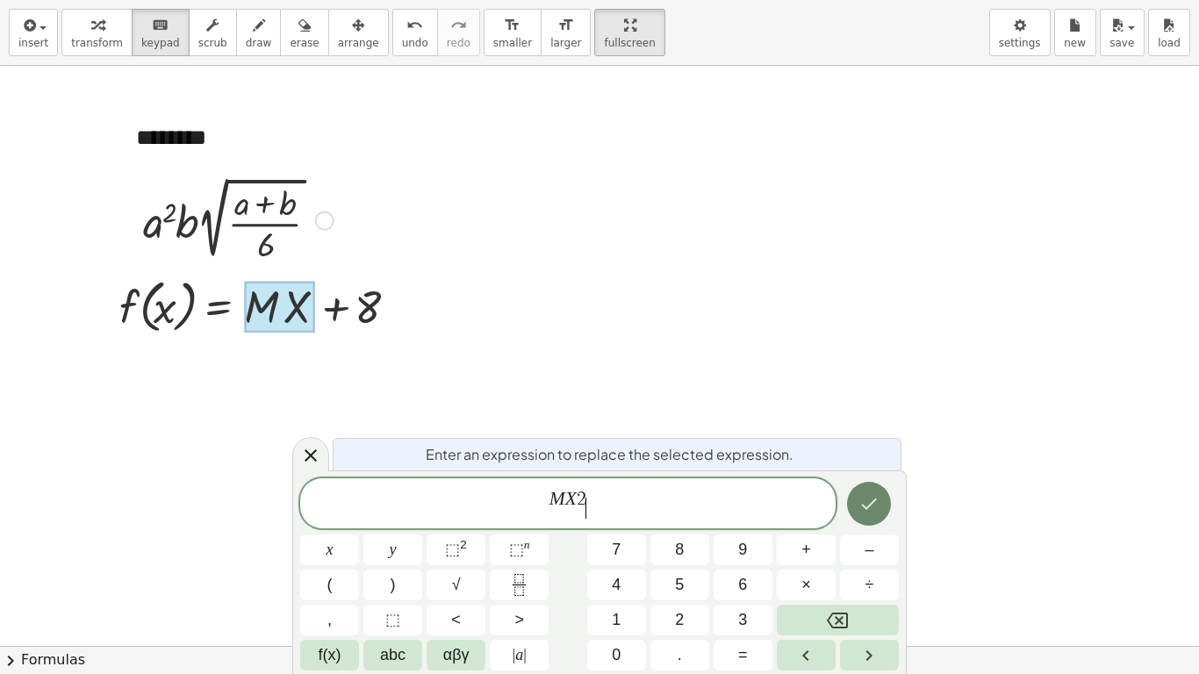
click at [872, 506] on icon "Done" at bounding box center [868, 503] width 21 height 21
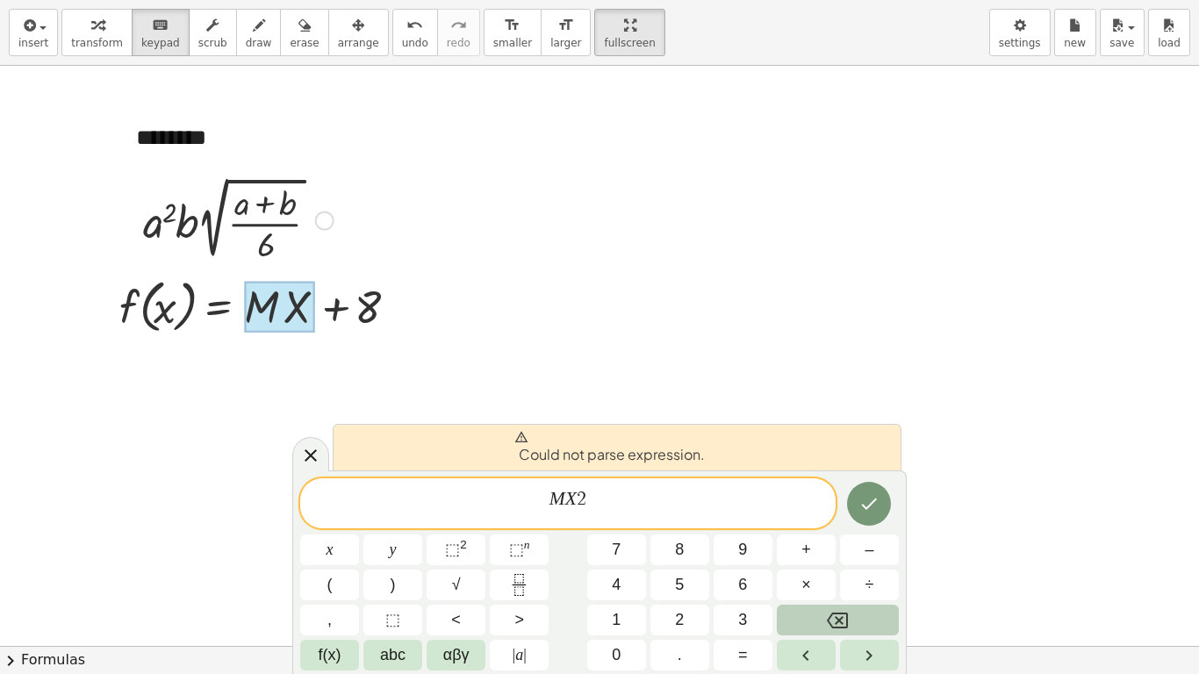
click at [853, 525] on button "Backspace" at bounding box center [838, 620] width 122 height 31
click at [820, 525] on button "Backspace" at bounding box center [838, 620] width 122 height 31
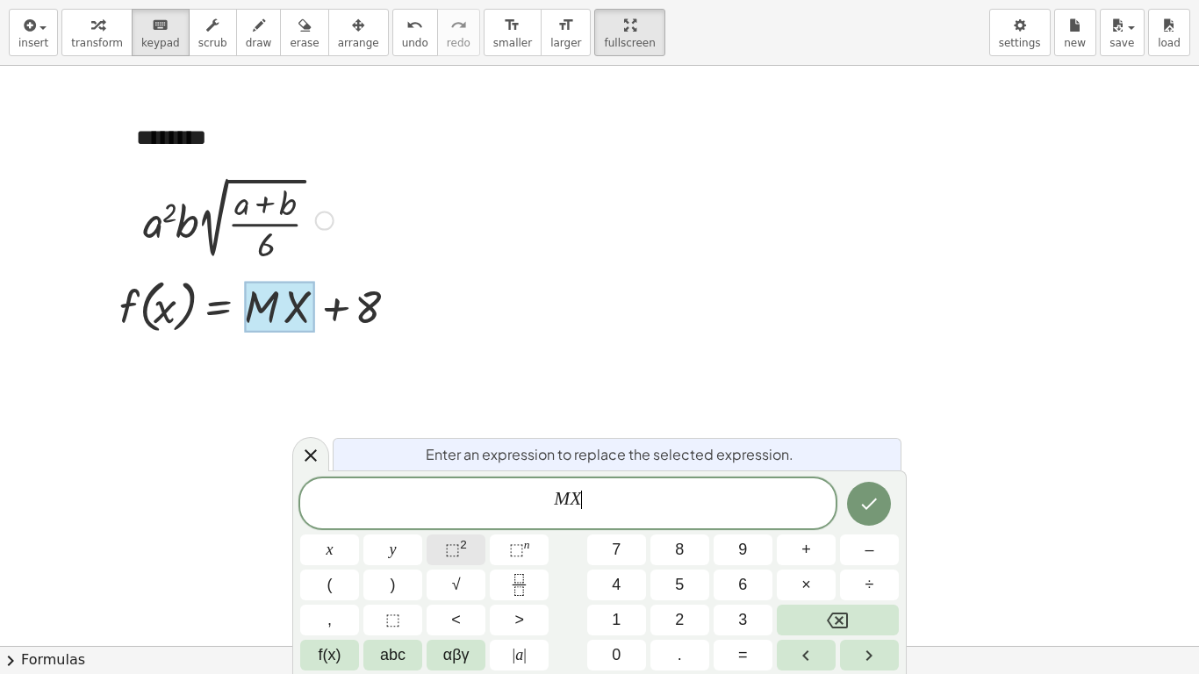
click at [473, 525] on button "⬚ 2" at bounding box center [456, 549] width 59 height 31
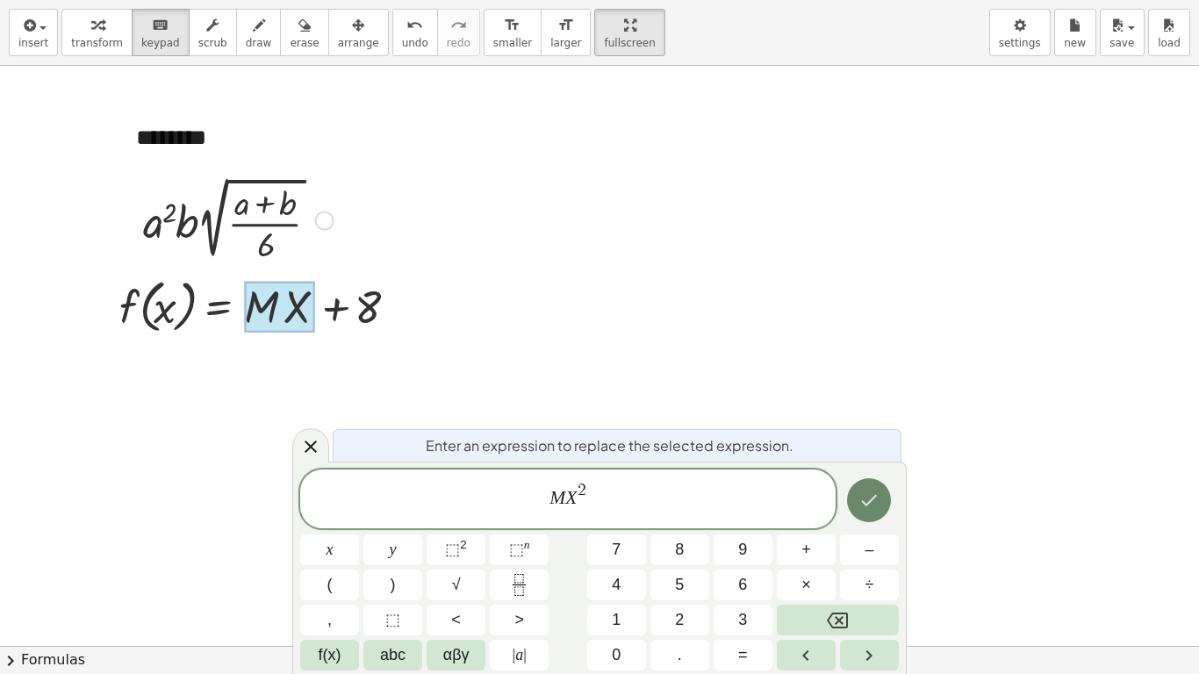
click at [866, 499] on icon "Done" at bounding box center [868, 500] width 21 height 21
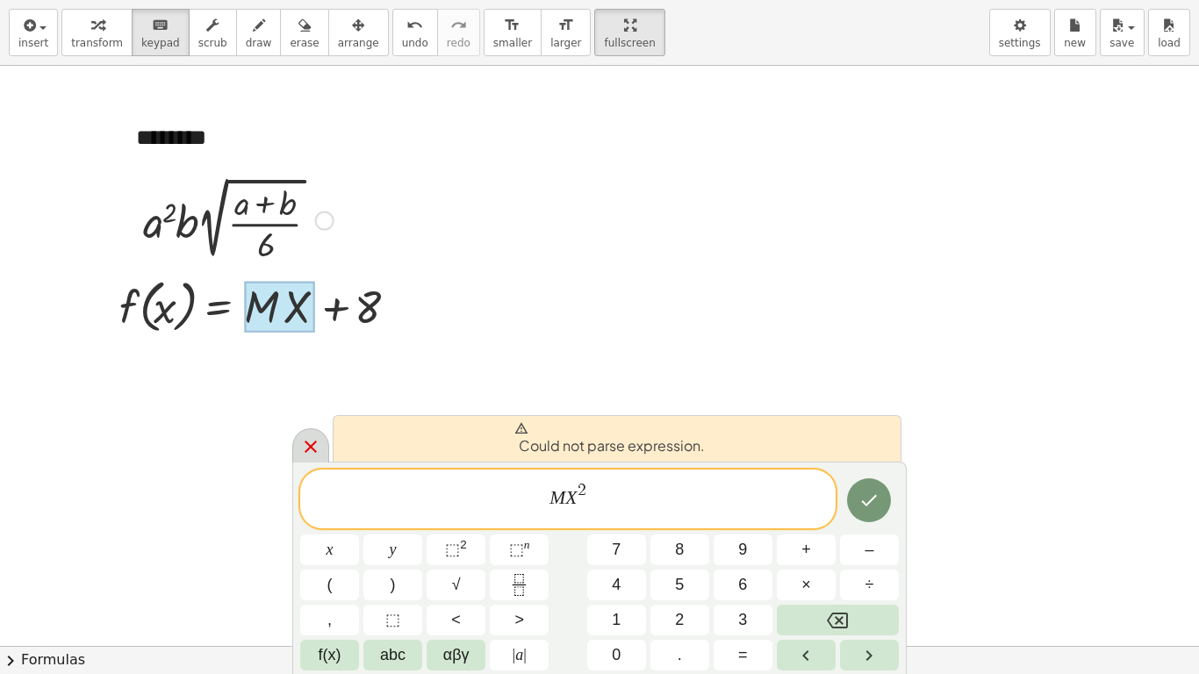
click at [309, 445] on icon at bounding box center [311, 447] width 12 height 12
